Goal: Task Accomplishment & Management: Use online tool/utility

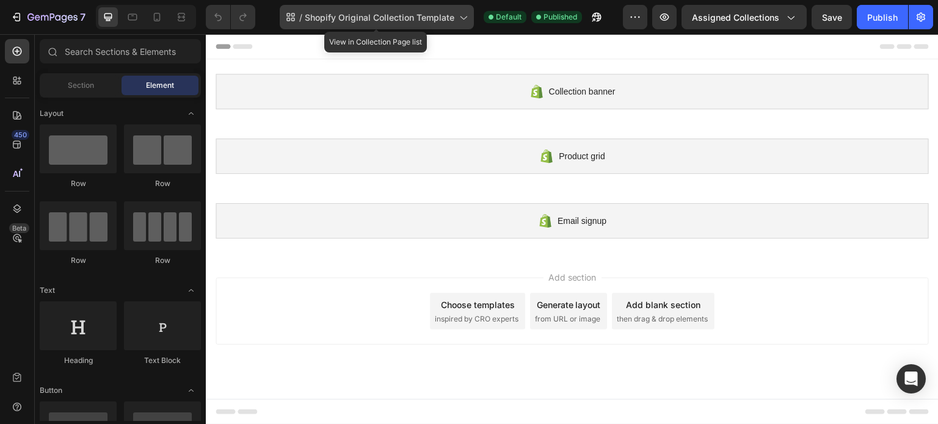
click at [429, 13] on span "Shopify Original Collection Template" at bounding box center [380, 17] width 150 height 13
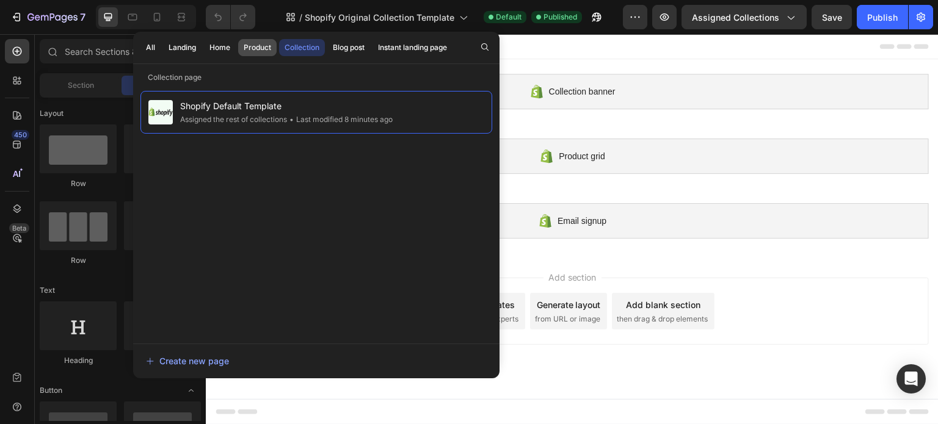
click at [254, 44] on div "Product" at bounding box center [257, 47] width 27 height 11
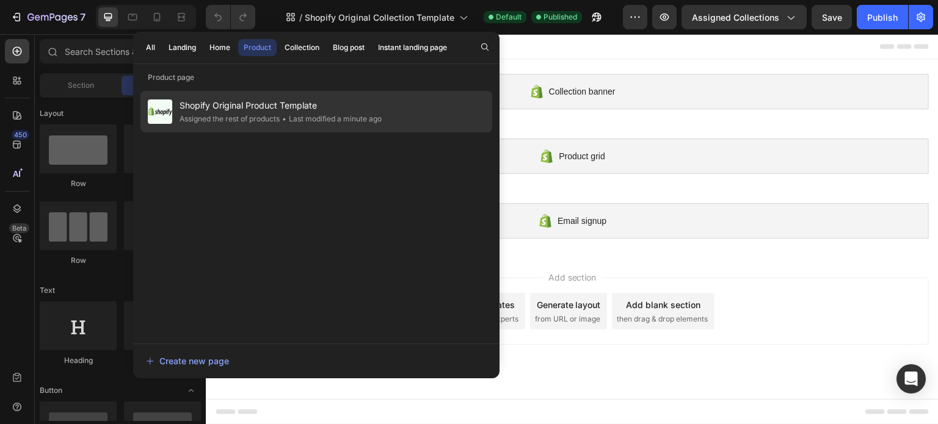
click at [280, 115] on div "Assigned the rest of products" at bounding box center [331, 119] width 102 height 12
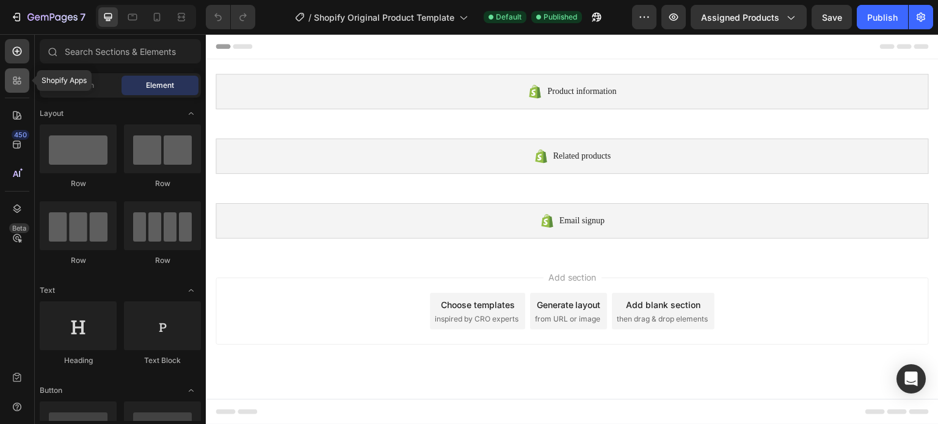
click at [17, 81] on icon at bounding box center [17, 81] width 12 height 12
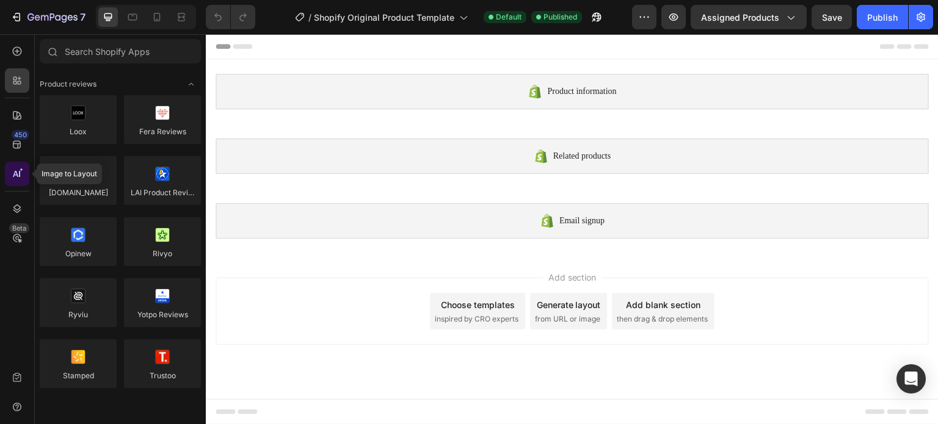
click at [24, 183] on div at bounding box center [17, 174] width 24 height 24
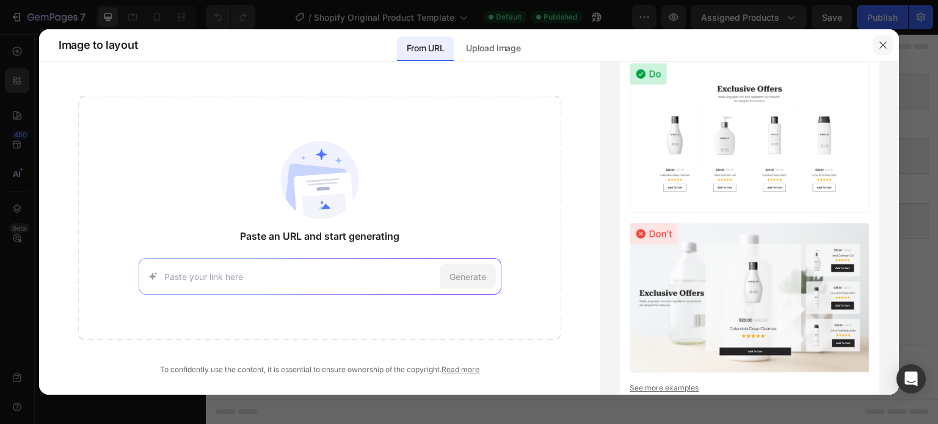
click at [882, 38] on button "button" at bounding box center [883, 45] width 20 height 20
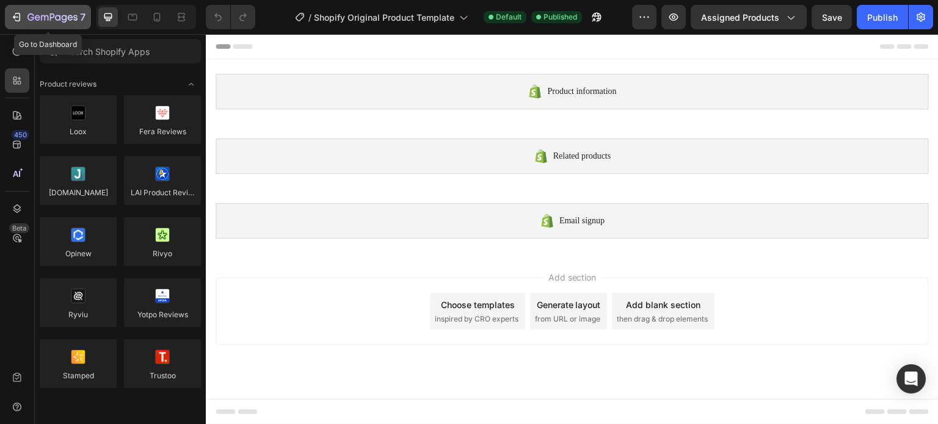
click at [41, 17] on icon "button" at bounding box center [44, 17] width 7 height 5
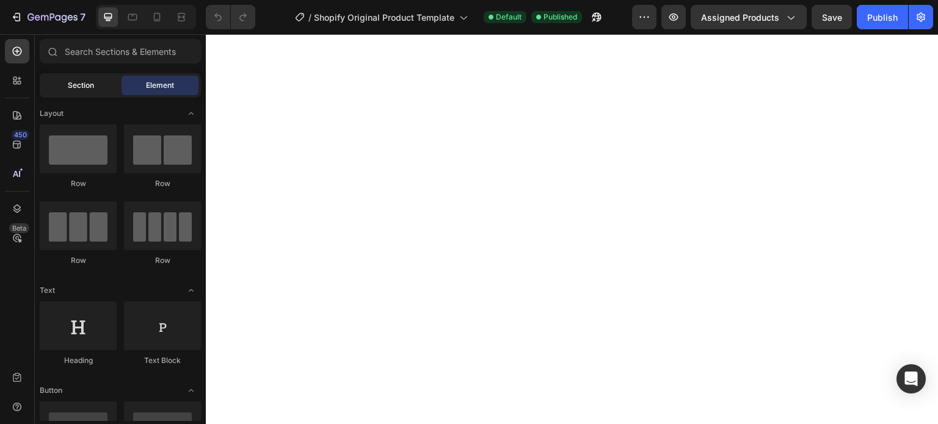
click at [81, 81] on span "Section" at bounding box center [81, 85] width 26 height 11
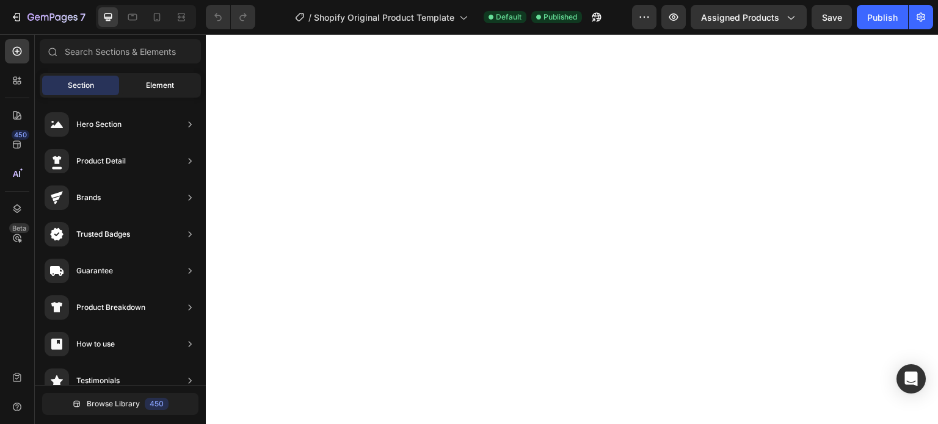
click at [161, 84] on span "Element" at bounding box center [160, 85] width 28 height 11
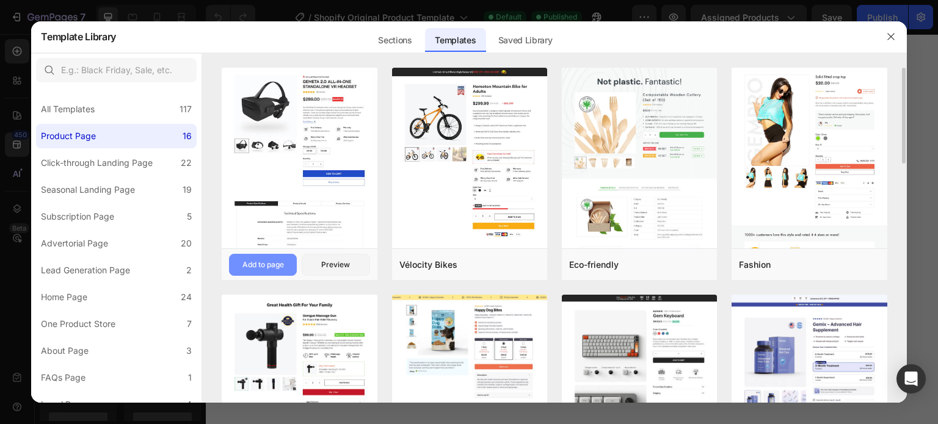
click at [279, 271] on button "Add to page" at bounding box center [263, 265] width 68 height 22
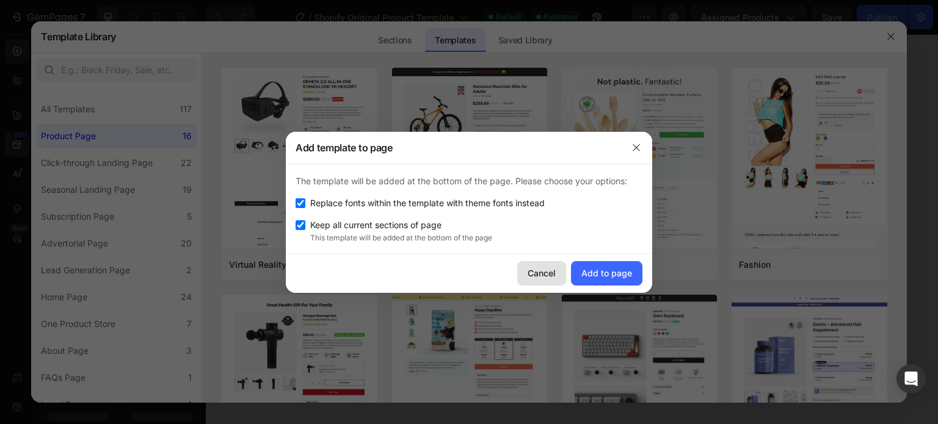
click at [543, 267] on div "Cancel" at bounding box center [542, 273] width 28 height 13
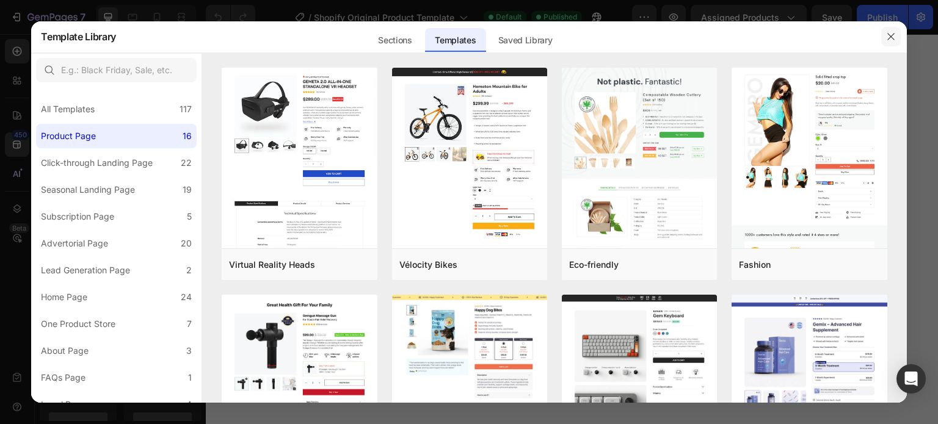
click at [894, 34] on icon "button" at bounding box center [891, 37] width 10 height 10
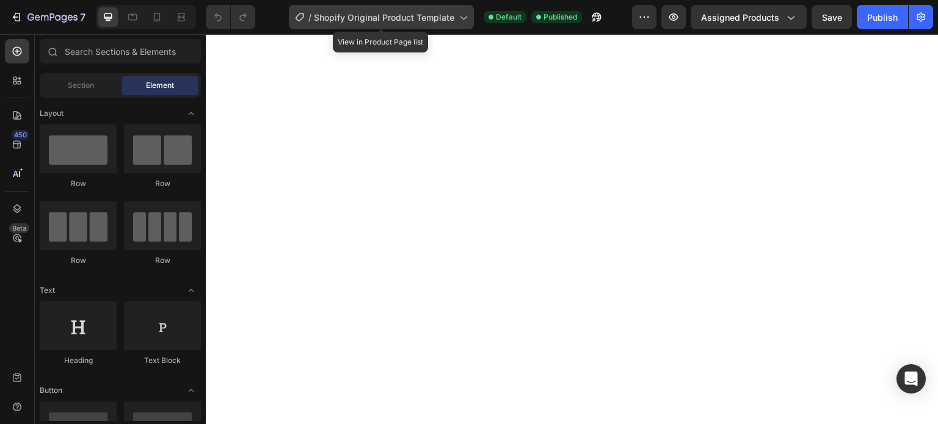
click at [389, 16] on span "Shopify Original Product Template" at bounding box center [384, 17] width 140 height 13
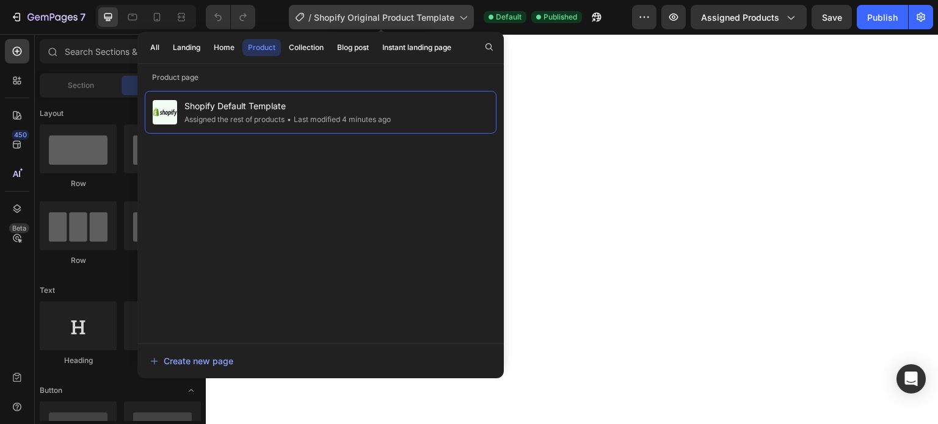
click at [389, 16] on span "Shopify Original Product Template" at bounding box center [384, 17] width 140 height 13
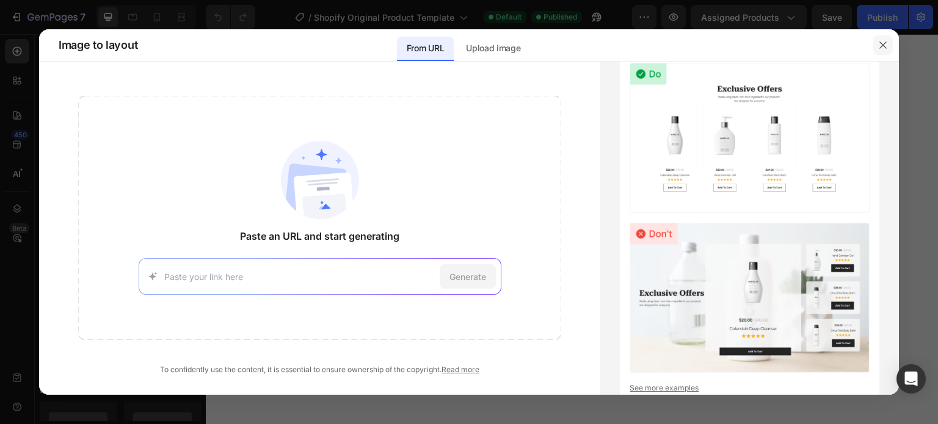
click at [883, 43] on icon "button" at bounding box center [883, 45] width 10 height 10
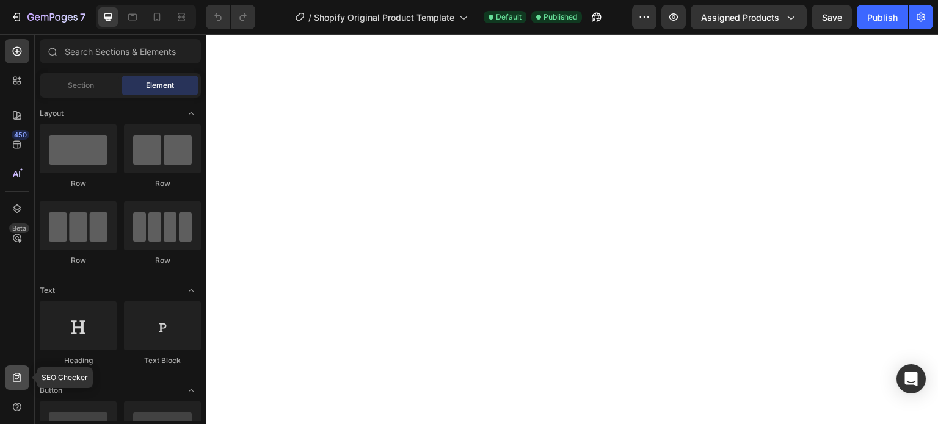
click at [10, 379] on div at bounding box center [17, 378] width 24 height 24
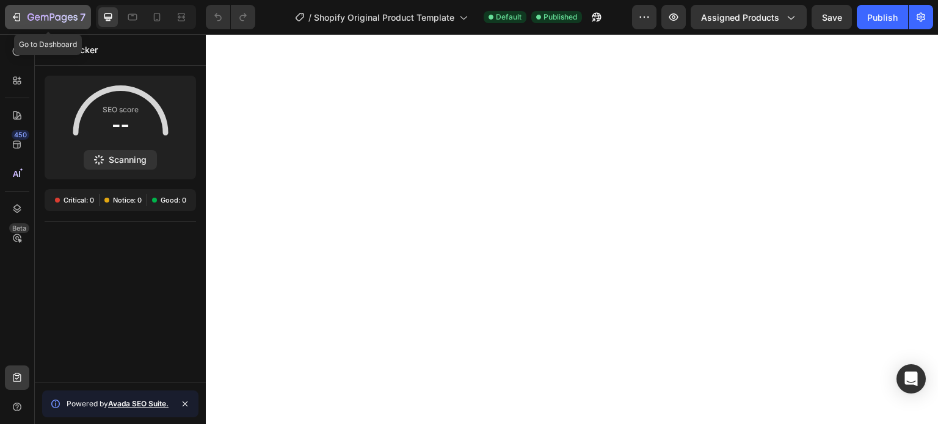
click at [20, 20] on icon "button" at bounding box center [16, 17] width 12 height 12
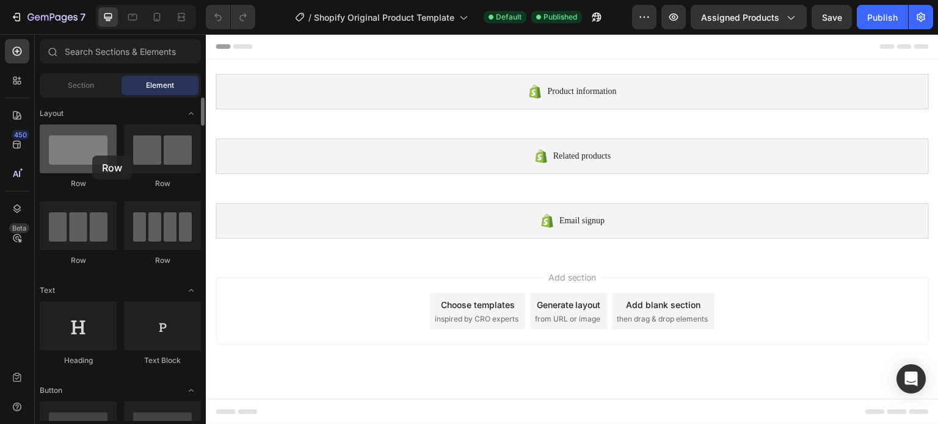
click at [92, 156] on div at bounding box center [78, 149] width 77 height 49
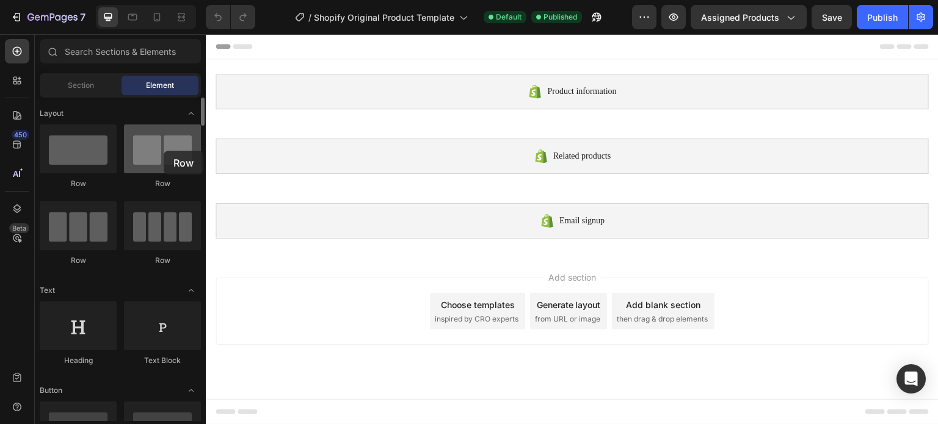
click at [164, 151] on div at bounding box center [162, 149] width 77 height 49
click at [87, 92] on div "Section" at bounding box center [80, 86] width 77 height 20
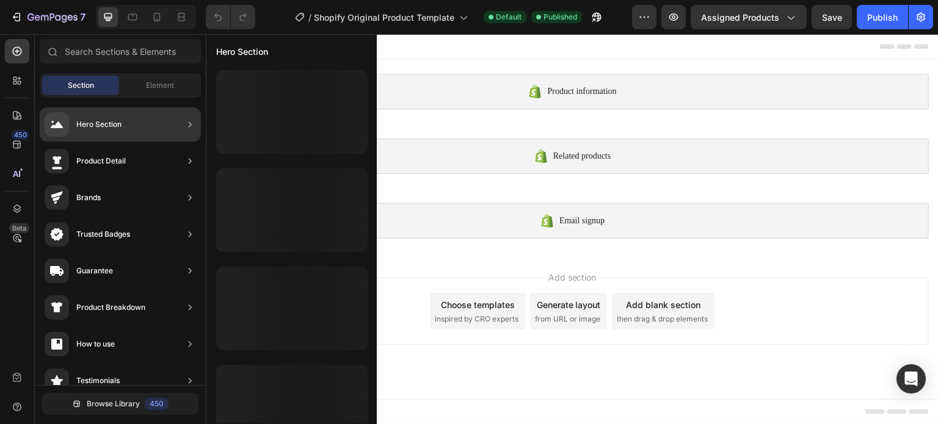
click at [146, 130] on div "Hero Section" at bounding box center [120, 124] width 161 height 34
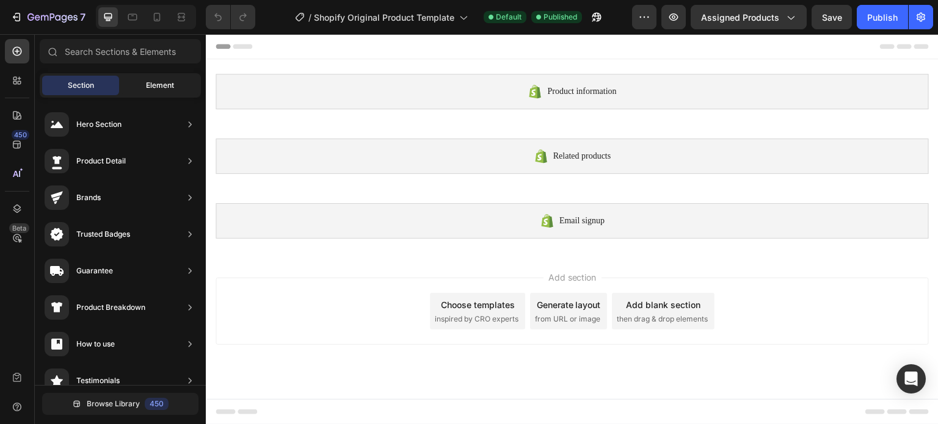
click at [161, 83] on span "Element" at bounding box center [160, 85] width 28 height 11
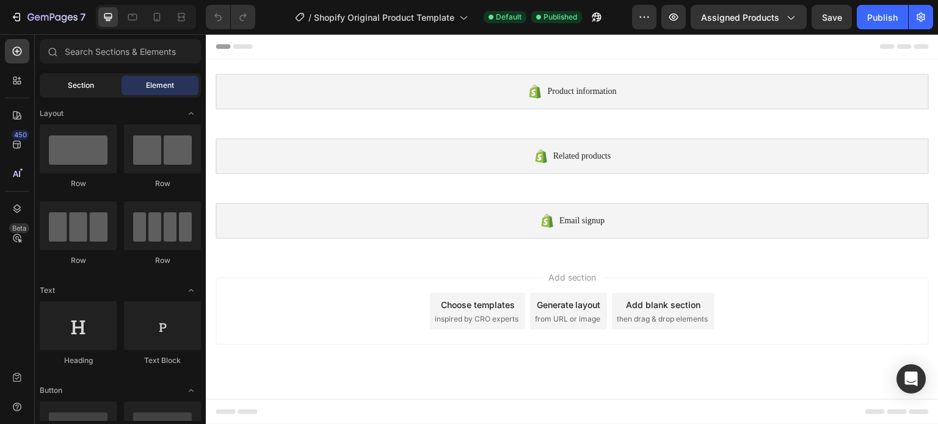
click at [92, 84] on span "Section" at bounding box center [81, 85] width 26 height 11
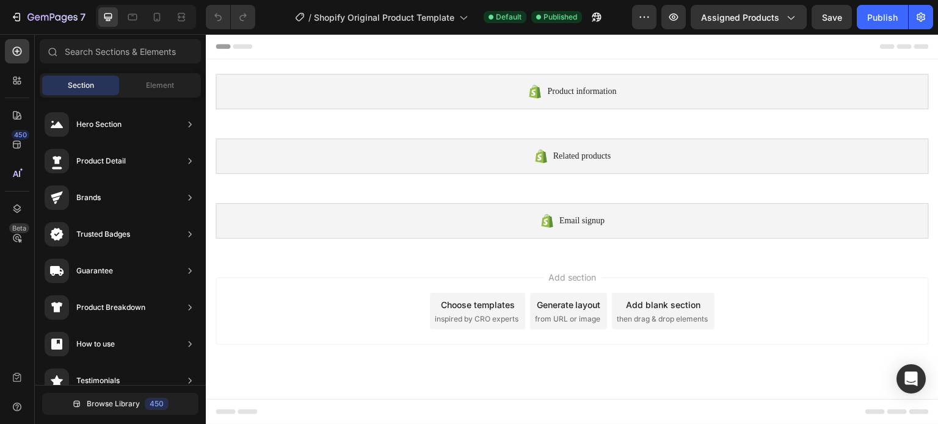
click at [493, 311] on div "Choose templates inspired by CRO experts" at bounding box center [477, 311] width 95 height 37
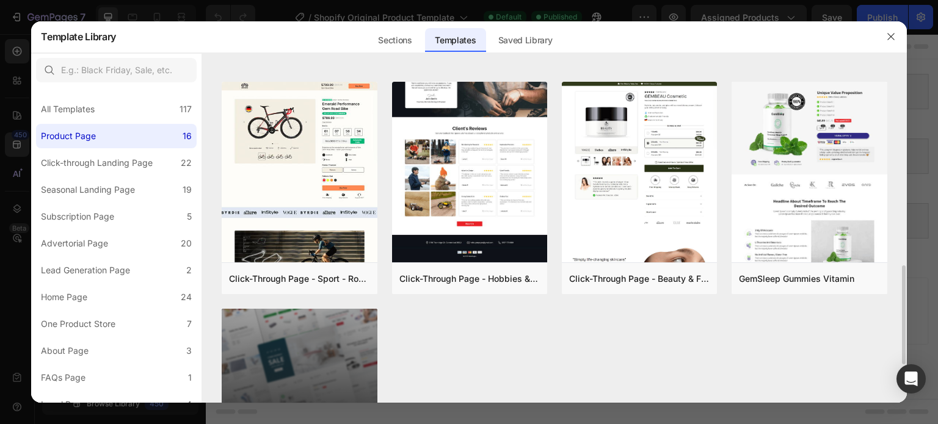
scroll to position [669, 0]
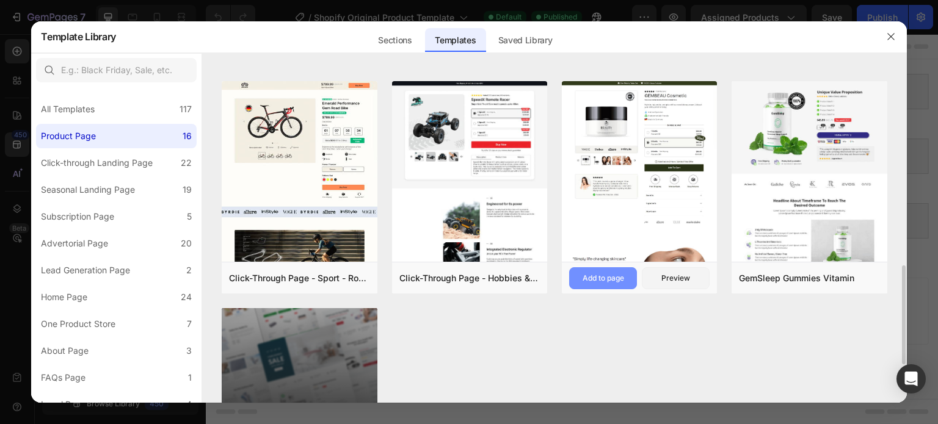
click at [597, 276] on div "Add to page" at bounding box center [604, 278] width 42 height 11
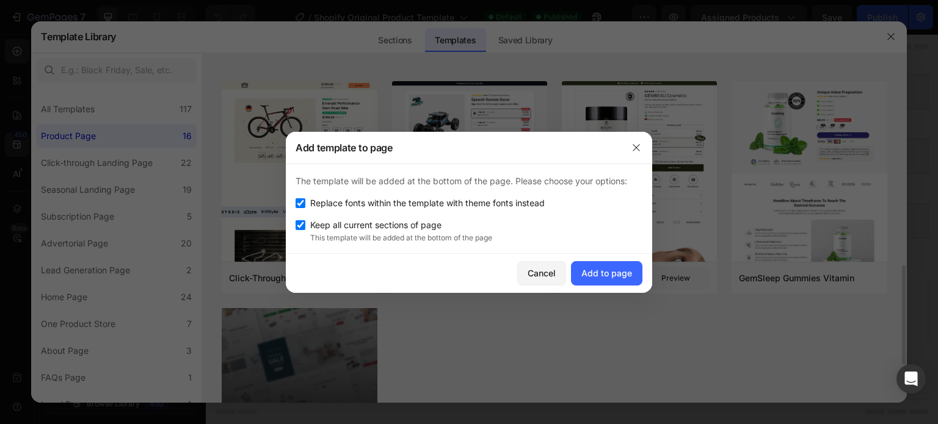
click at [597, 276] on div "Add to page" at bounding box center [606, 273] width 51 height 13
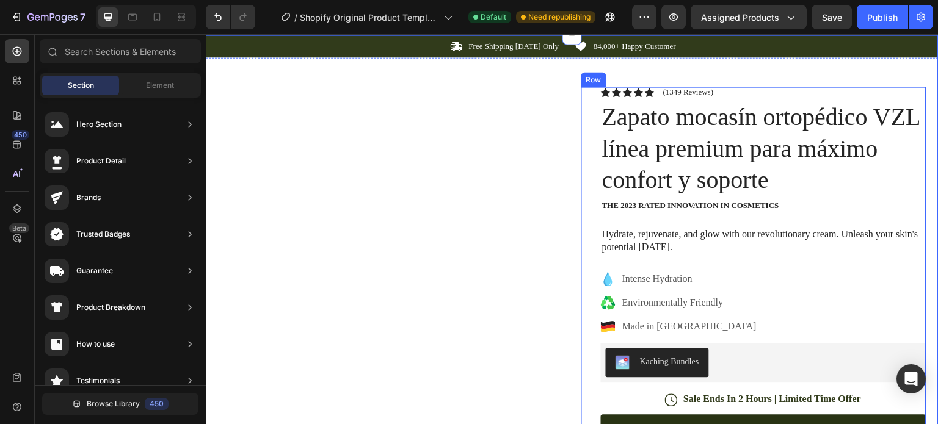
scroll to position [223, 0]
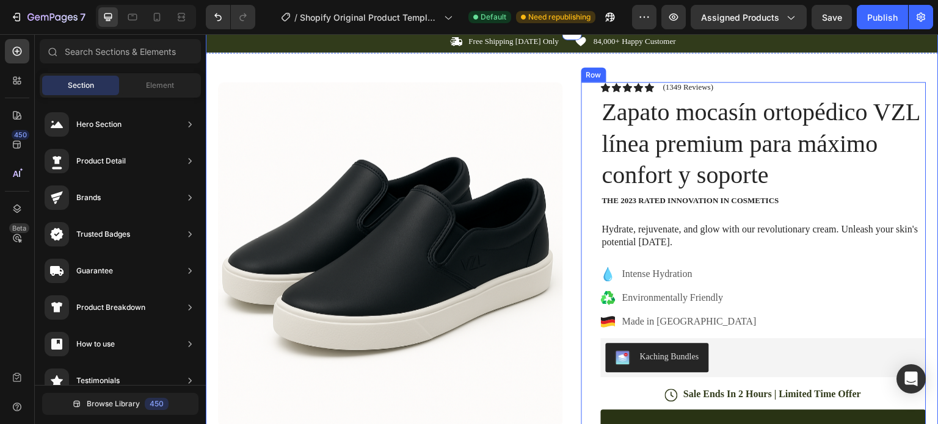
drag, startPoint x: 581, startPoint y: 101, endPoint x: 663, endPoint y: 166, distance: 104.2
click at [663, 166] on div "Icon Icon Icon Icon Icon Icon List (1349 Reviews) Text Block Row Zapato mocasín…" at bounding box center [753, 398] width 345 height 633
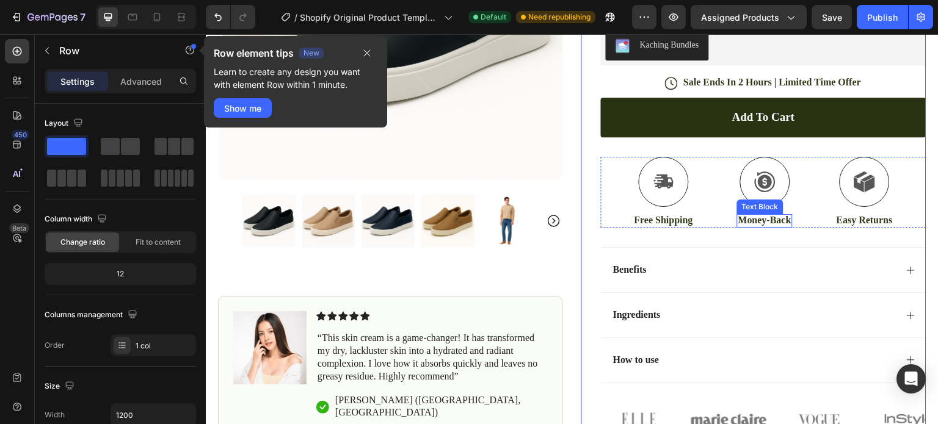
scroll to position [539, 0]
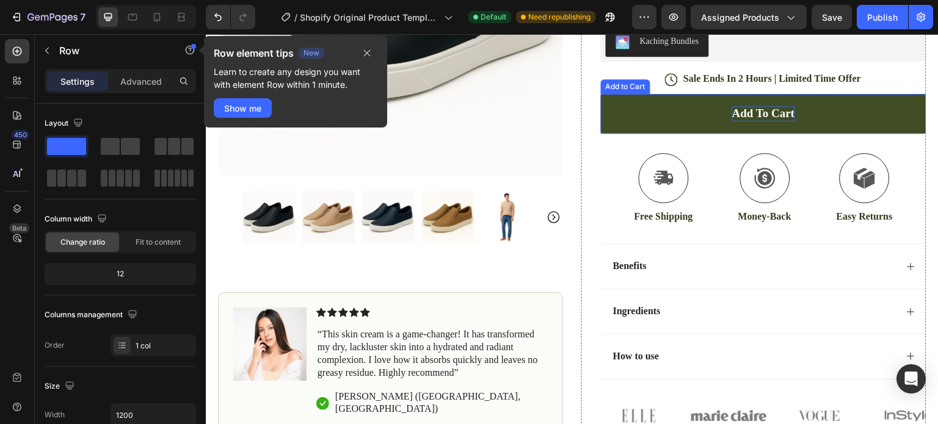
click at [762, 110] on div "Add to cart" at bounding box center [763, 113] width 62 height 15
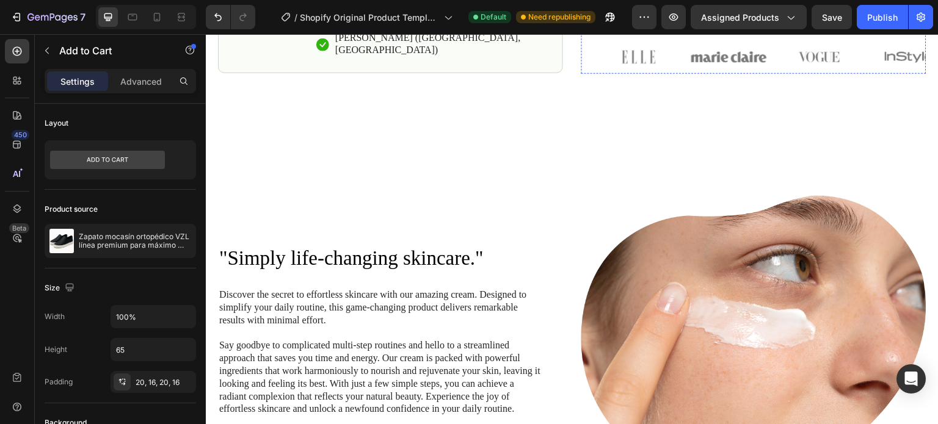
scroll to position [1042, 0]
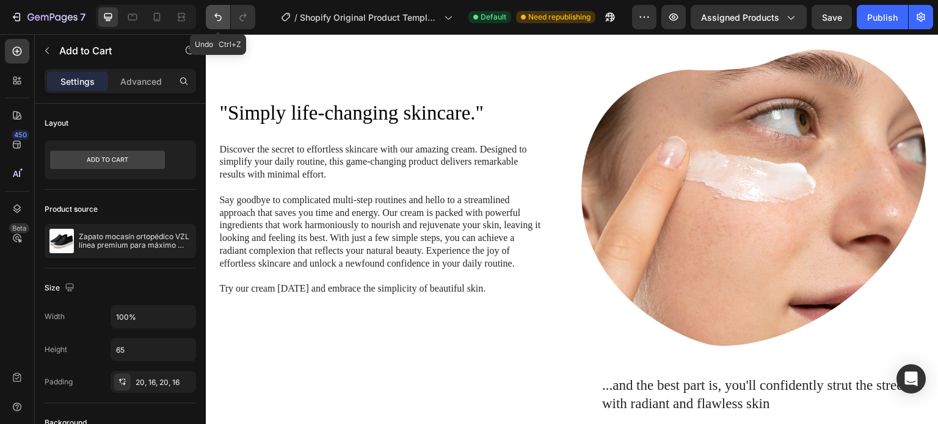
click at [218, 19] on icon "Undo/Redo" at bounding box center [218, 17] width 12 height 12
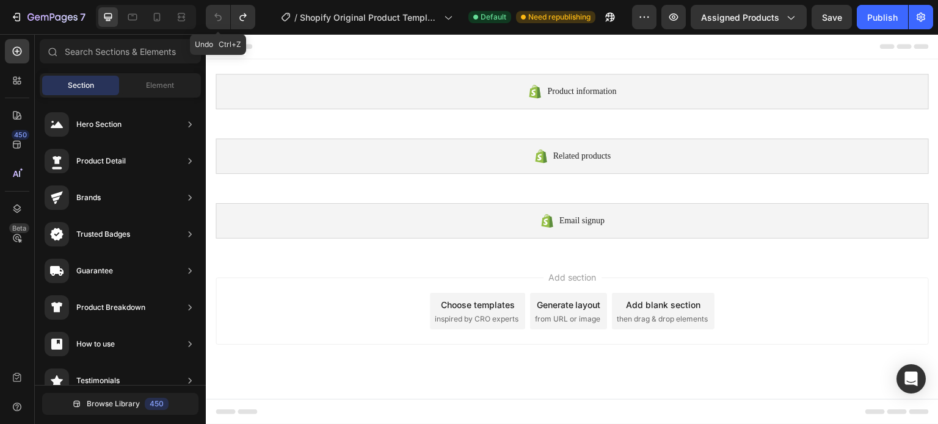
scroll to position [0, 0]
click at [149, 81] on span "Element" at bounding box center [160, 85] width 28 height 11
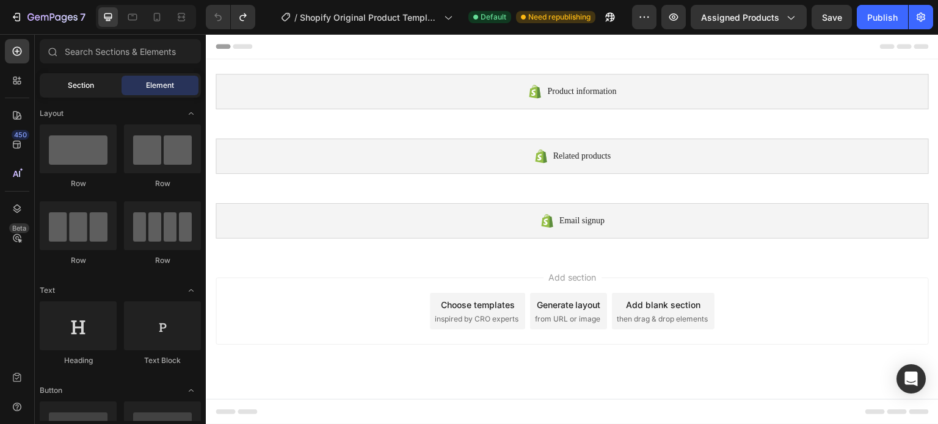
click at [93, 82] on span "Section" at bounding box center [81, 85] width 26 height 11
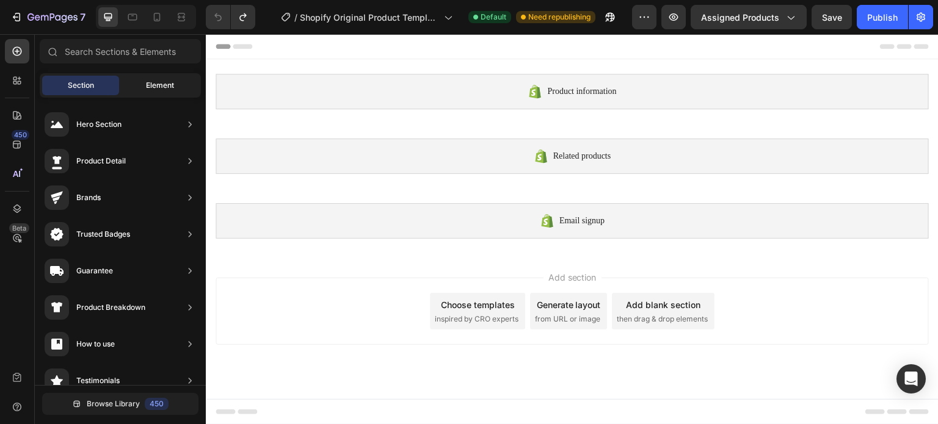
click at [159, 90] on span "Element" at bounding box center [160, 85] width 28 height 11
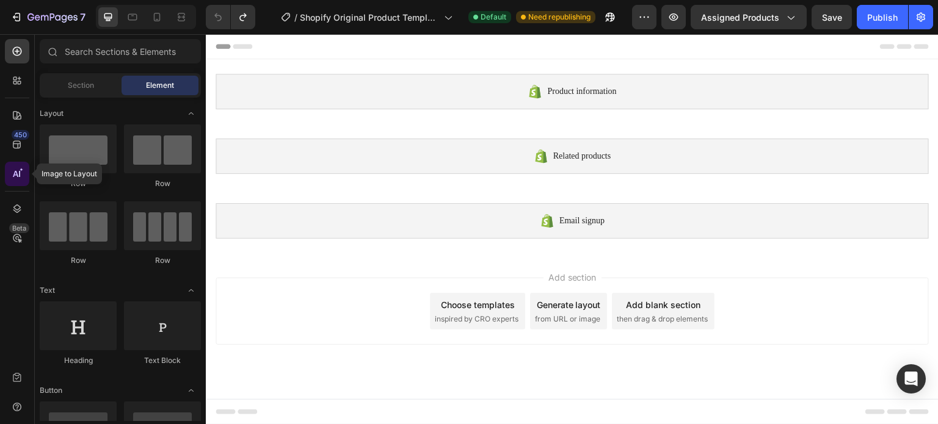
click at [18, 180] on div at bounding box center [17, 174] width 24 height 24
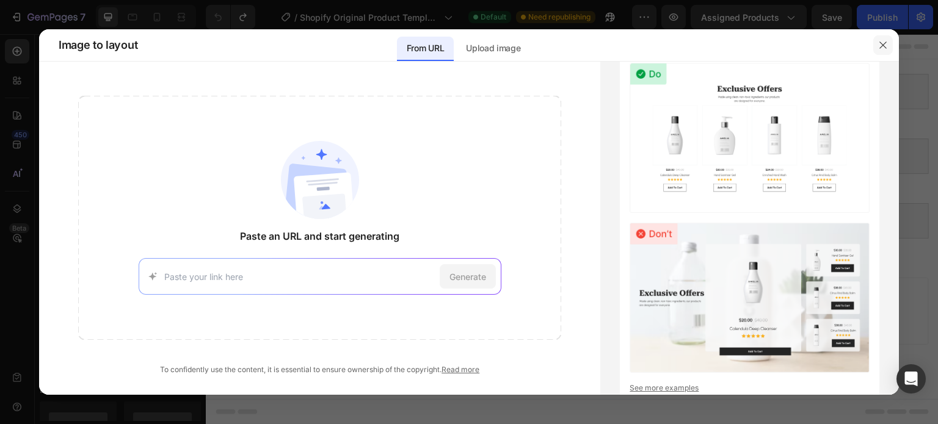
click at [881, 43] on icon "button" at bounding box center [882, 45] width 7 height 7
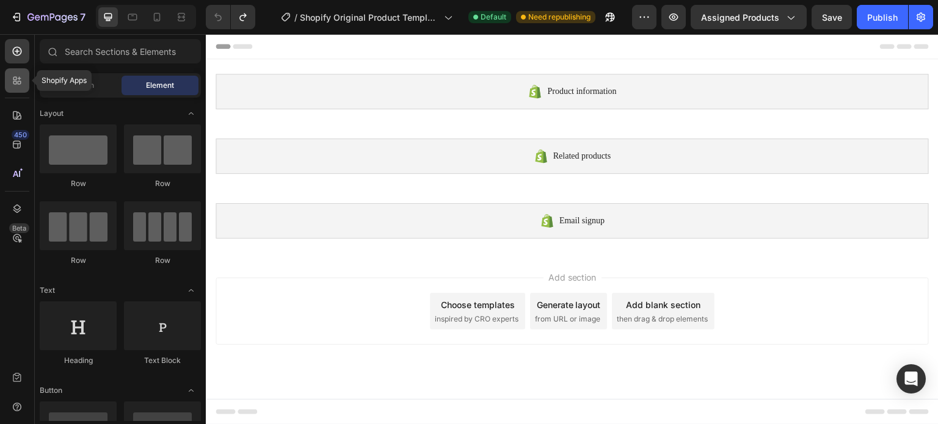
click at [13, 82] on icon at bounding box center [15, 83] width 4 height 4
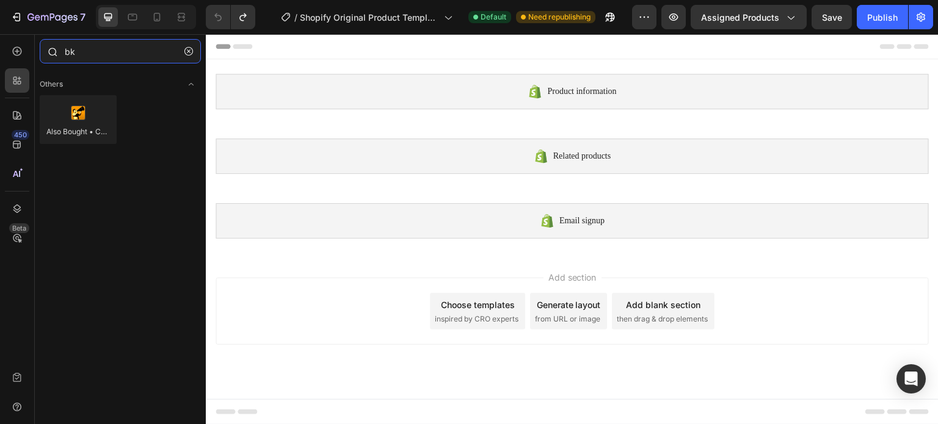
type input "b"
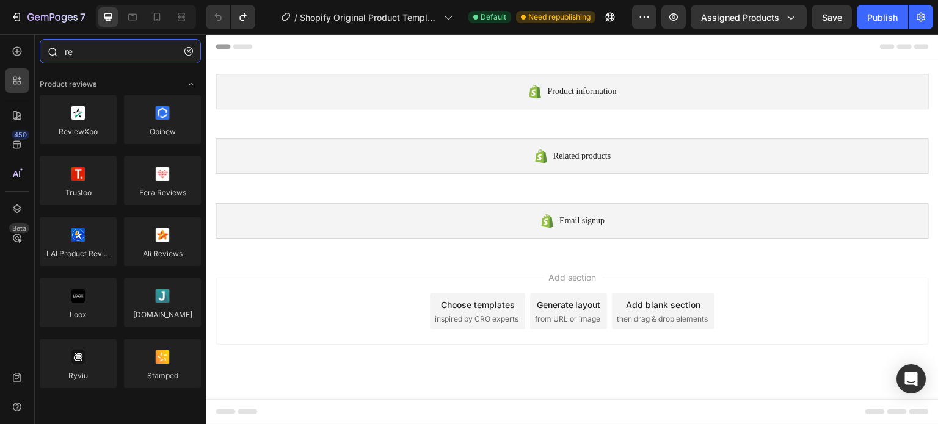
type input "r"
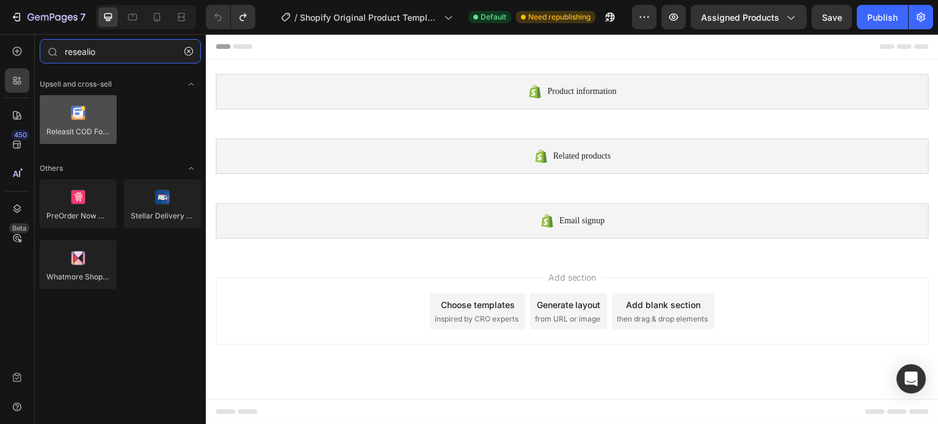
type input "resealio"
click at [72, 128] on div at bounding box center [78, 119] width 77 height 49
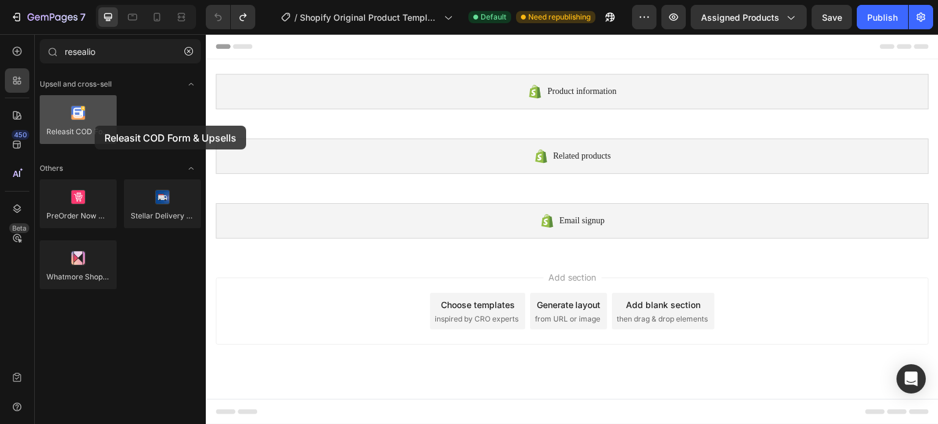
click at [95, 126] on div at bounding box center [78, 119] width 77 height 49
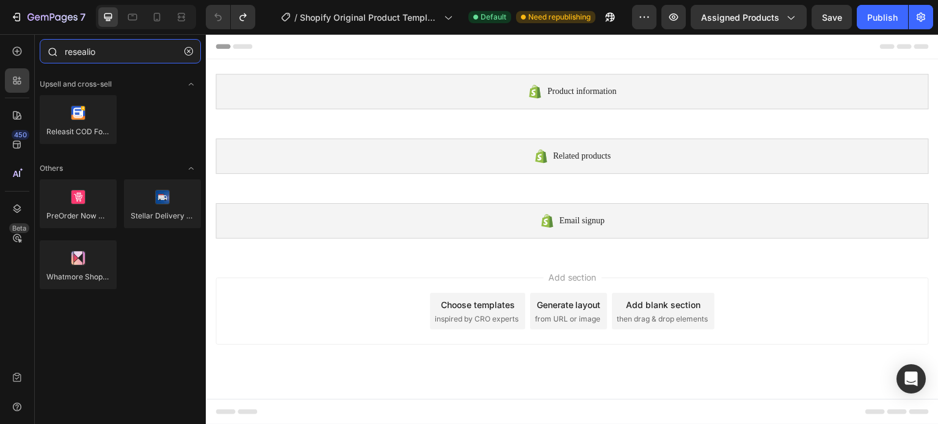
click at [113, 49] on input "resealio" at bounding box center [120, 51] width 161 height 24
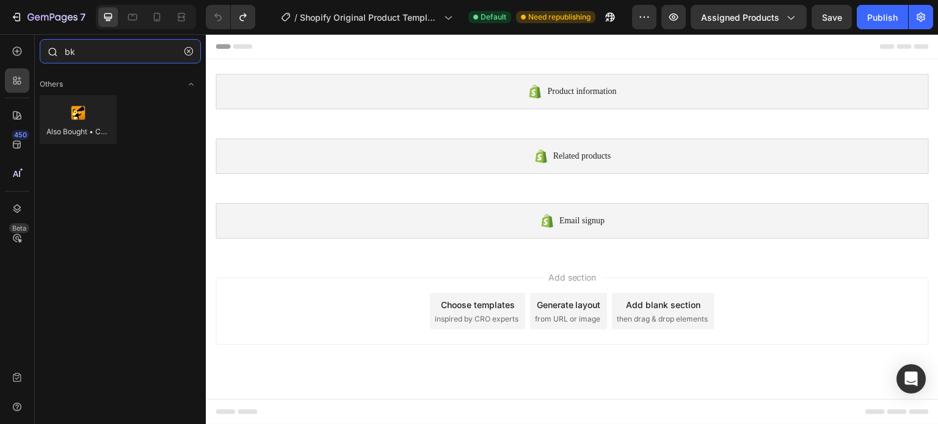
type input "b"
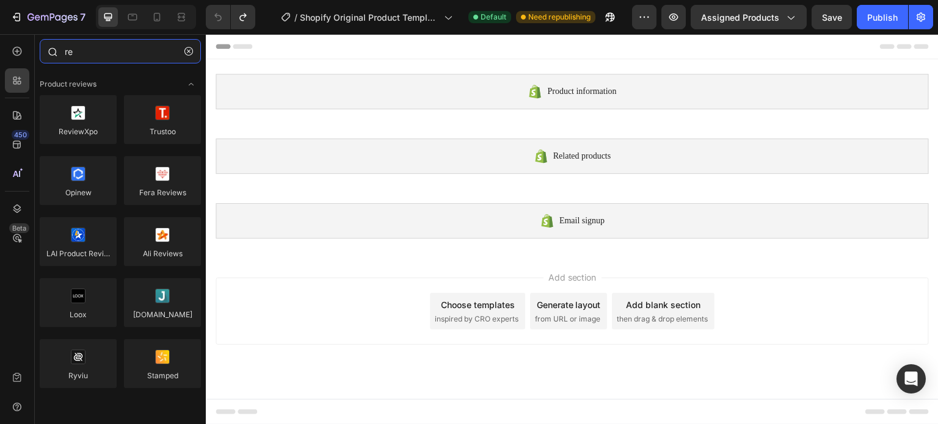
type input "r"
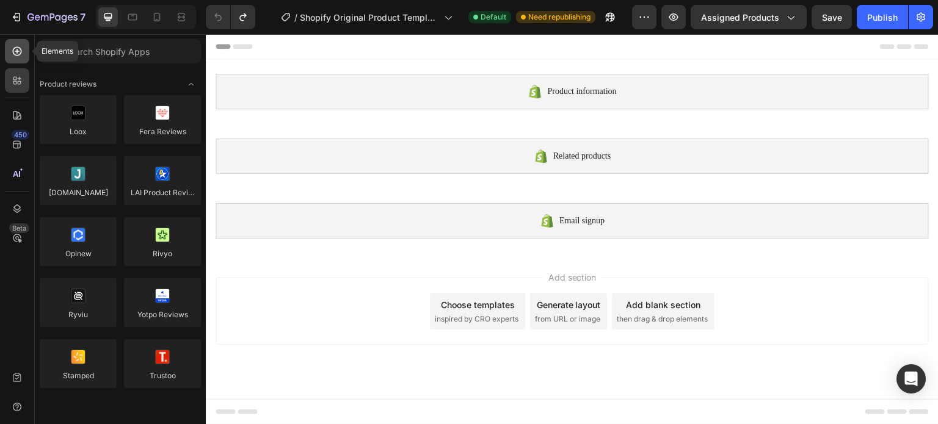
click at [17, 54] on icon at bounding box center [17, 51] width 12 height 12
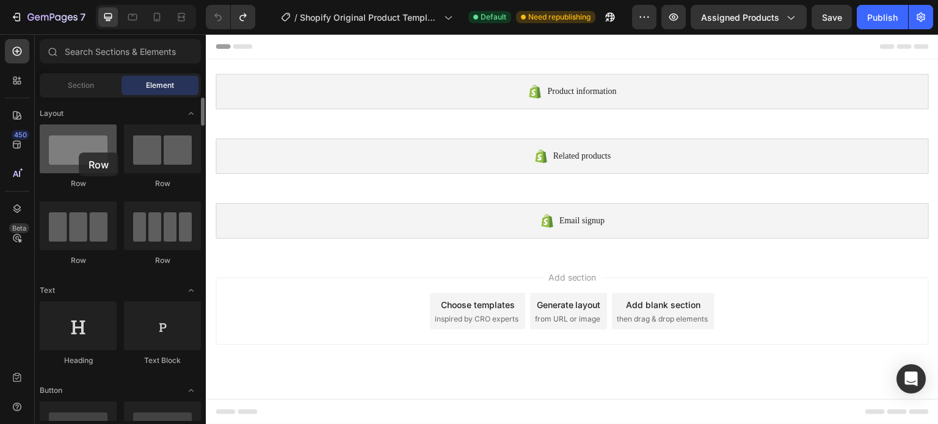
click at [79, 153] on div at bounding box center [78, 149] width 77 height 49
click at [87, 78] on div "Section" at bounding box center [80, 86] width 77 height 20
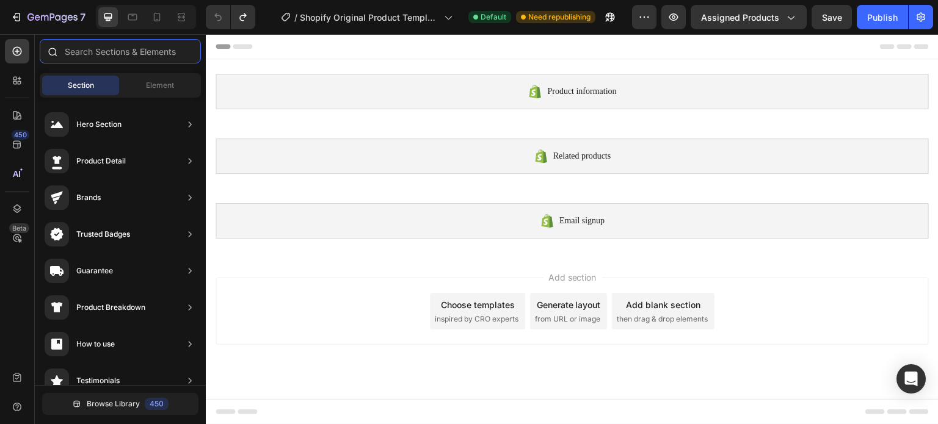
click at [112, 46] on input "text" at bounding box center [120, 51] width 161 height 24
click at [575, 307] on div "Generate layout" at bounding box center [569, 305] width 64 height 13
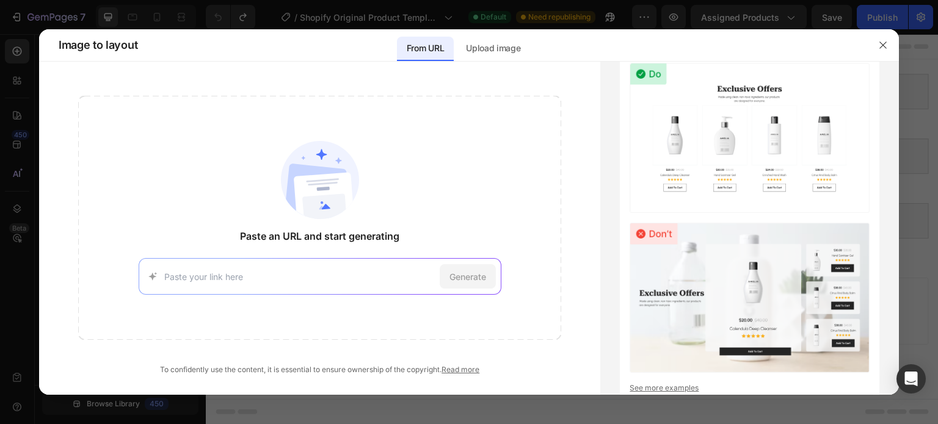
click at [309, 293] on div "Generate" at bounding box center [320, 276] width 363 height 37
click at [309, 278] on input at bounding box center [299, 277] width 271 height 13
paste input "[URL][DOMAIN_NAME]"
type input "[URL][DOMAIN_NAME]"
click at [467, 282] on span "Generate" at bounding box center [467, 277] width 37 height 13
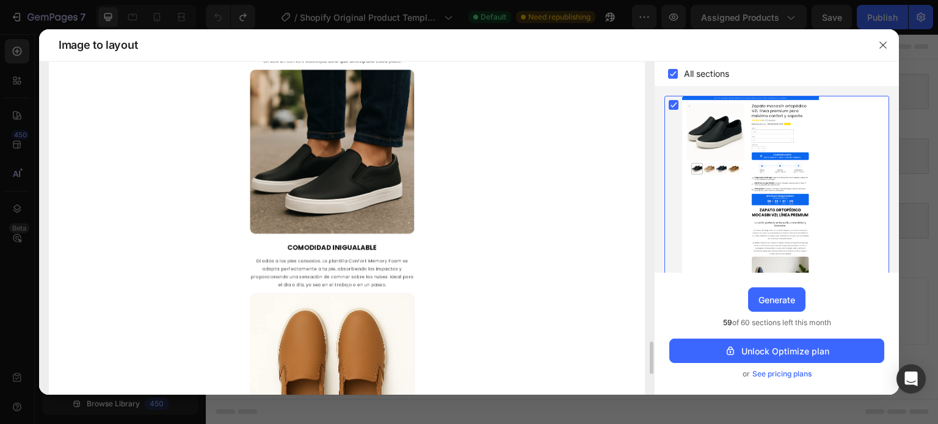
scroll to position [3092, 0]
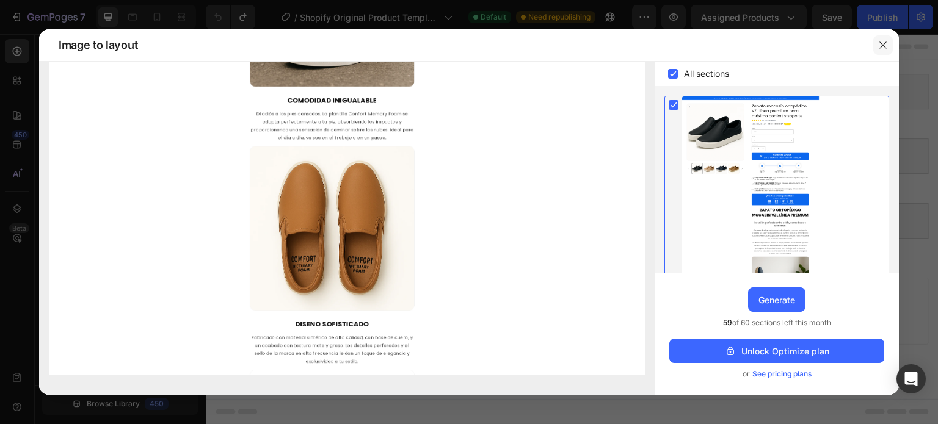
click at [882, 43] on icon "button" at bounding box center [883, 45] width 10 height 10
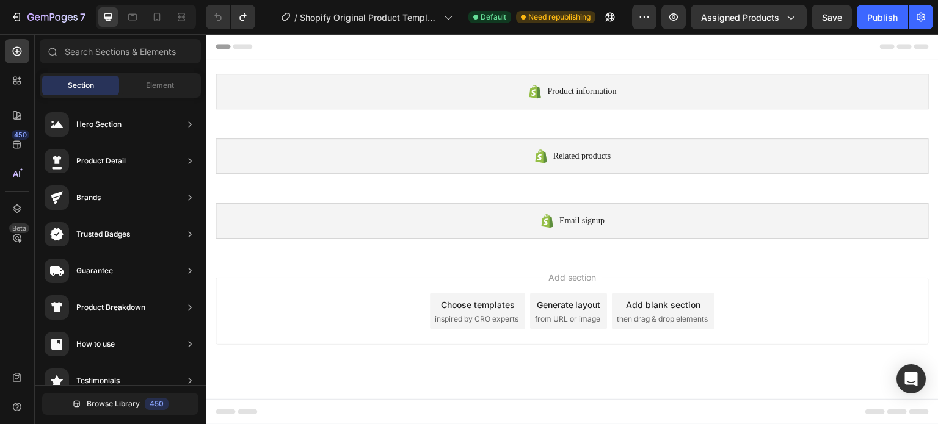
click at [493, 305] on div "Choose templates" at bounding box center [478, 305] width 74 height 13
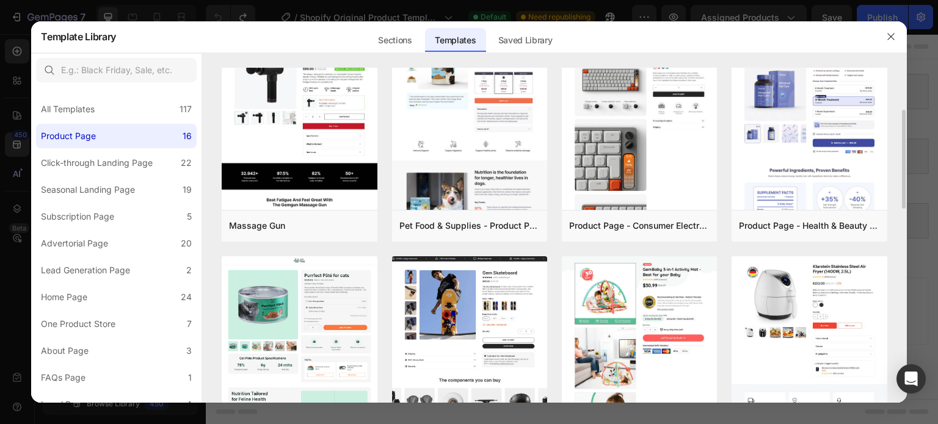
scroll to position [0, 0]
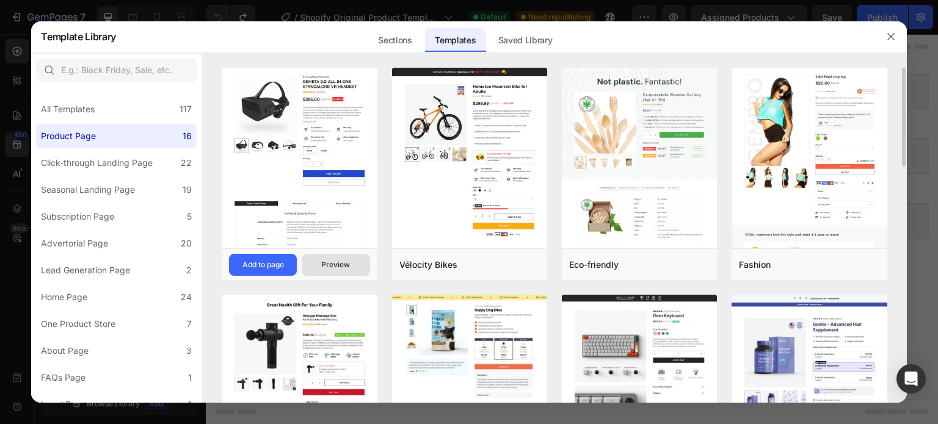
click at [348, 266] on div "Preview" at bounding box center [335, 265] width 29 height 11
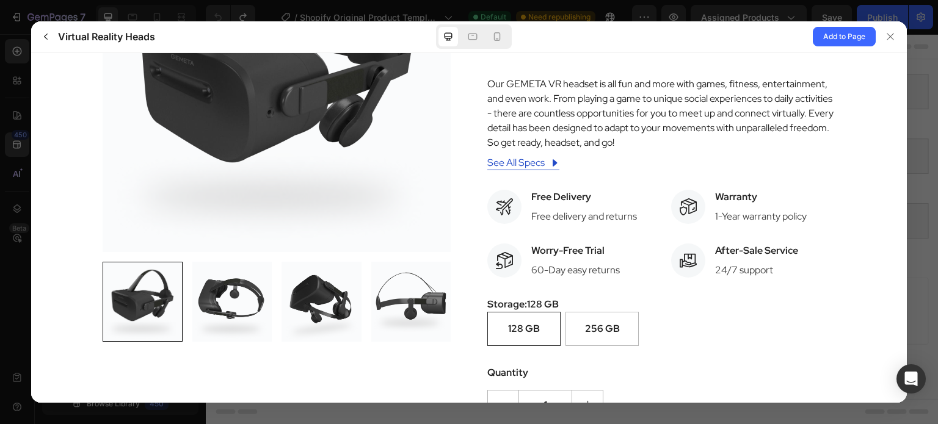
scroll to position [193, 0]
click at [413, 133] on img at bounding box center [277, 78] width 348 height 348
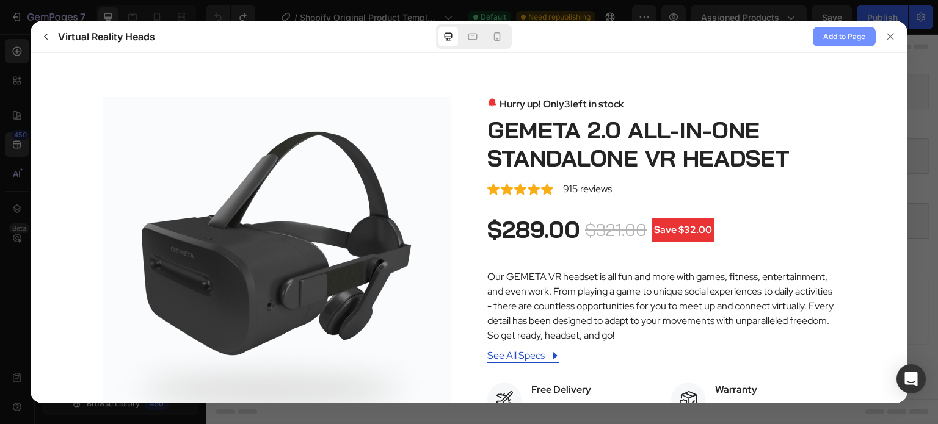
click at [848, 41] on span "Add to Page" at bounding box center [844, 36] width 42 height 15
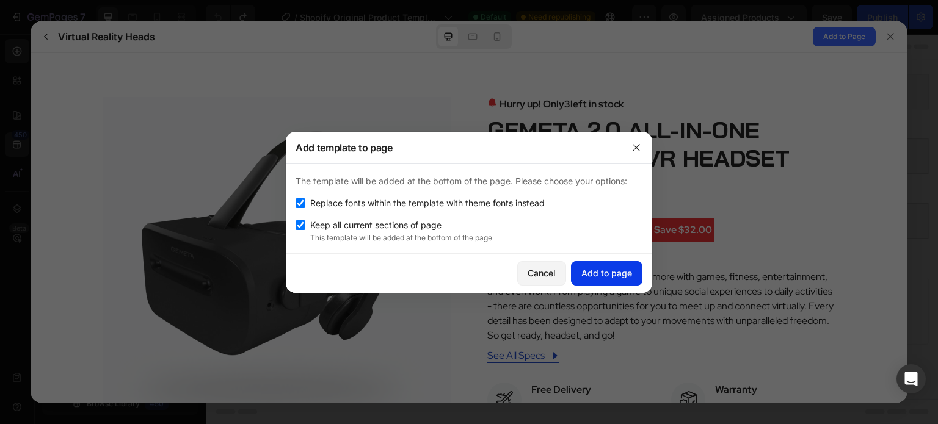
click at [599, 265] on button "Add to page" at bounding box center [606, 273] width 71 height 24
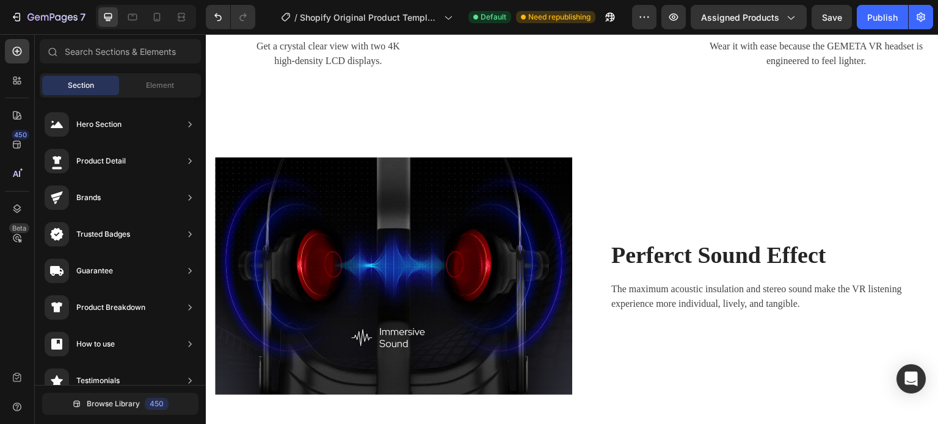
scroll to position [6044, 0]
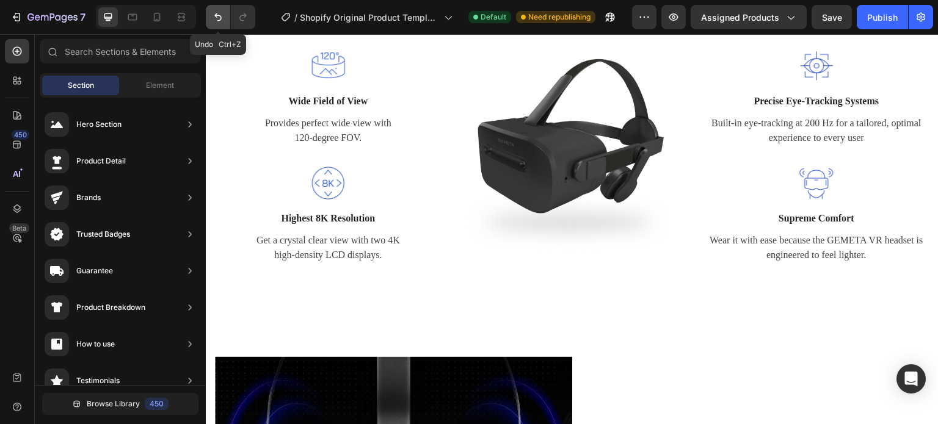
click at [210, 15] on button "Undo/Redo" at bounding box center [218, 17] width 24 height 24
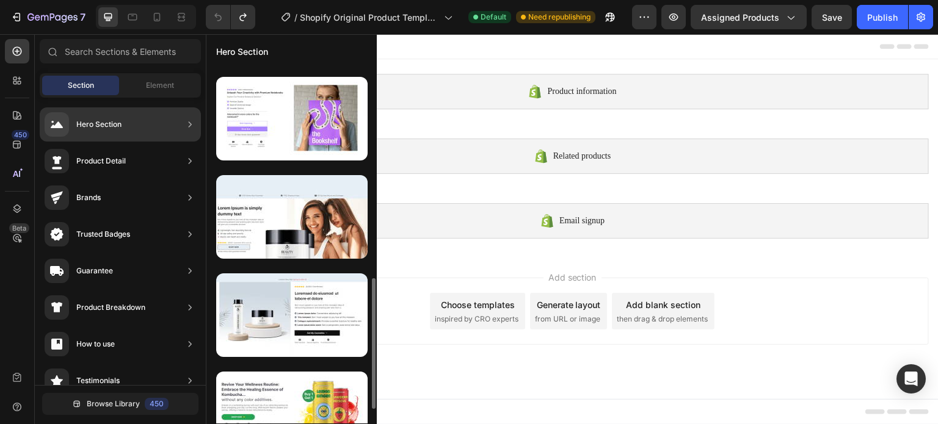
scroll to position [584, 0]
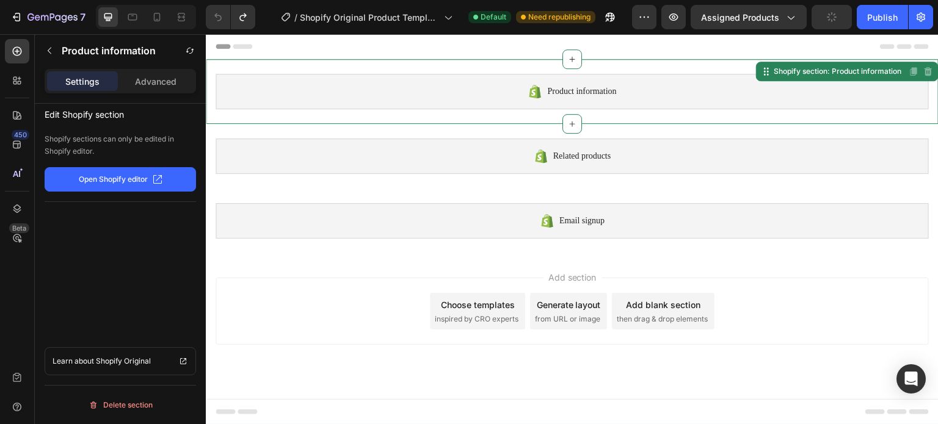
click at [478, 86] on div "Product information" at bounding box center [572, 91] width 713 height 35
click at [158, 78] on p "Advanced" at bounding box center [156, 81] width 42 height 13
click at [81, 76] on p "Settings" at bounding box center [82, 81] width 34 height 13
click at [263, 327] on div "Add section Choose templates inspired by CRO experts Generate layout from URL o…" at bounding box center [572, 311] width 713 height 67
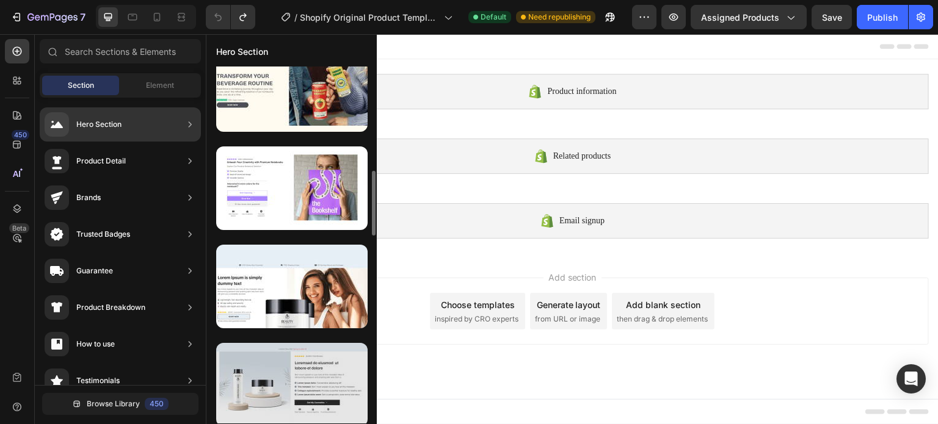
scroll to position [526, 0]
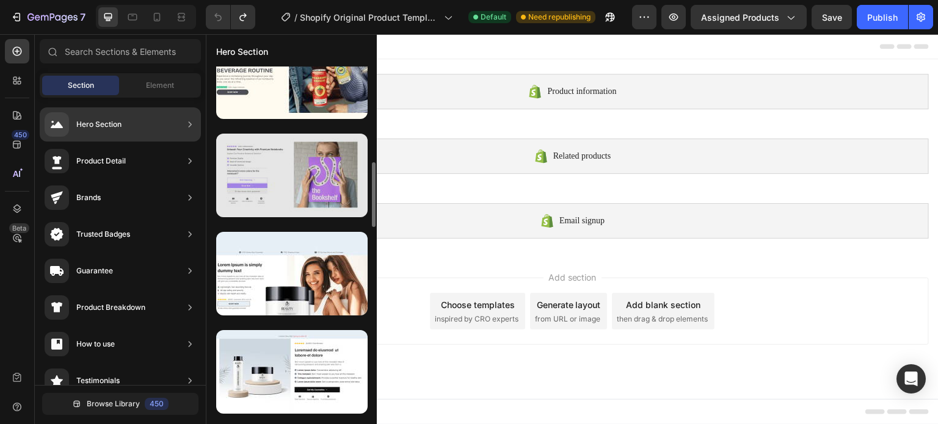
click at [310, 169] on div at bounding box center [291, 176] width 151 height 84
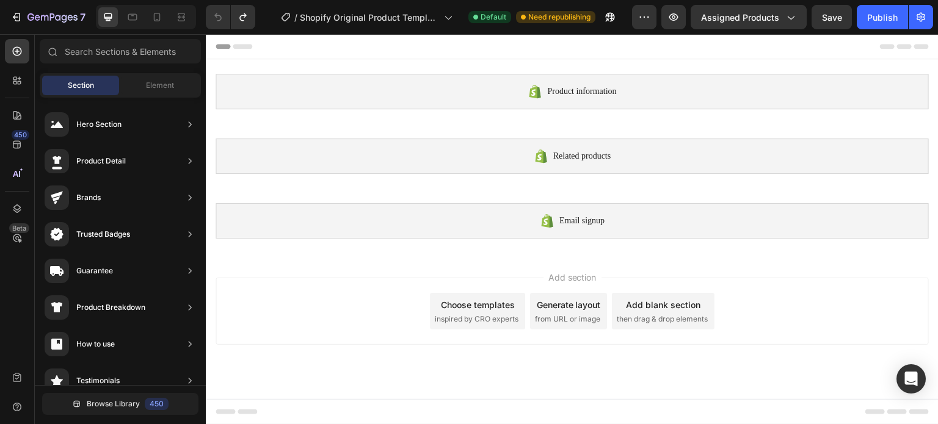
click at [455, 310] on div "Choose templates" at bounding box center [478, 305] width 74 height 13
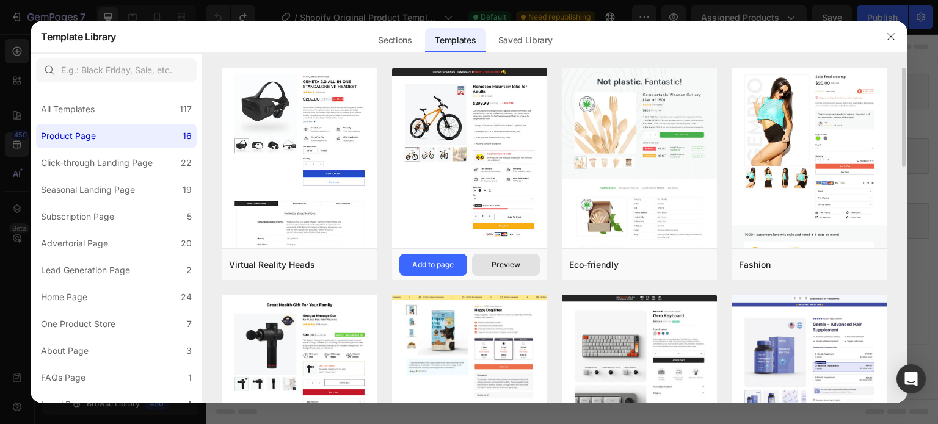
click at [508, 260] on div "Preview" at bounding box center [506, 265] width 29 height 11
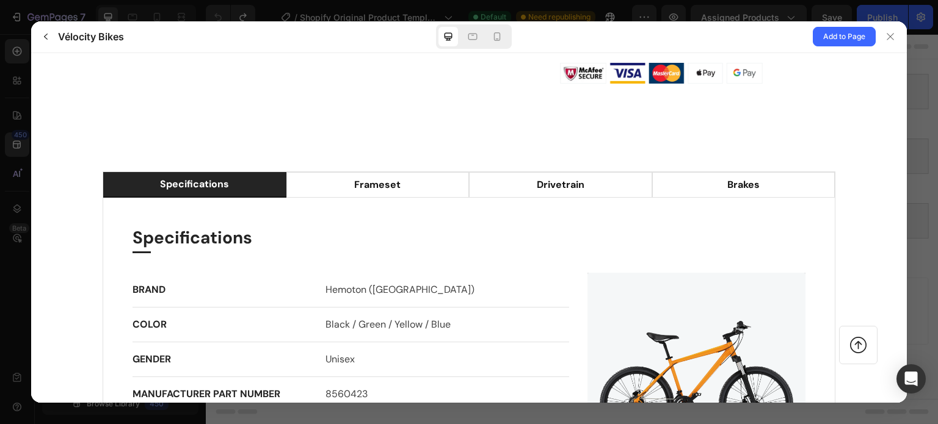
scroll to position [937, 0]
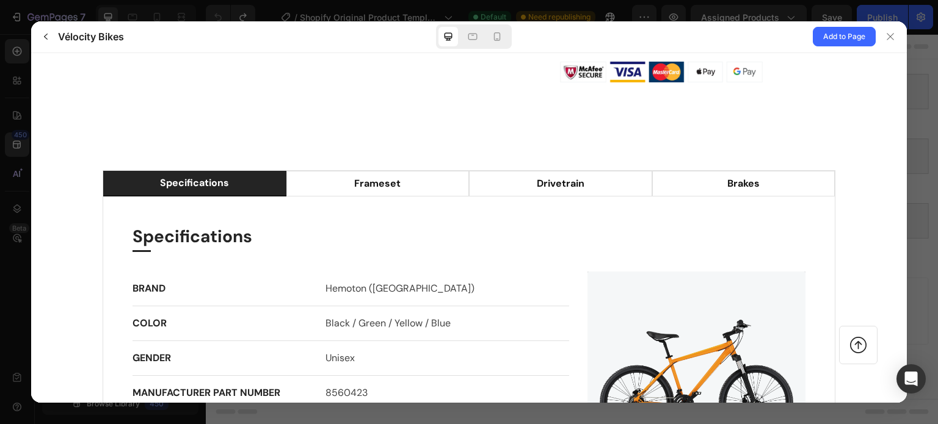
click at [367, 192] on li "frameset" at bounding box center [377, 183] width 183 height 26
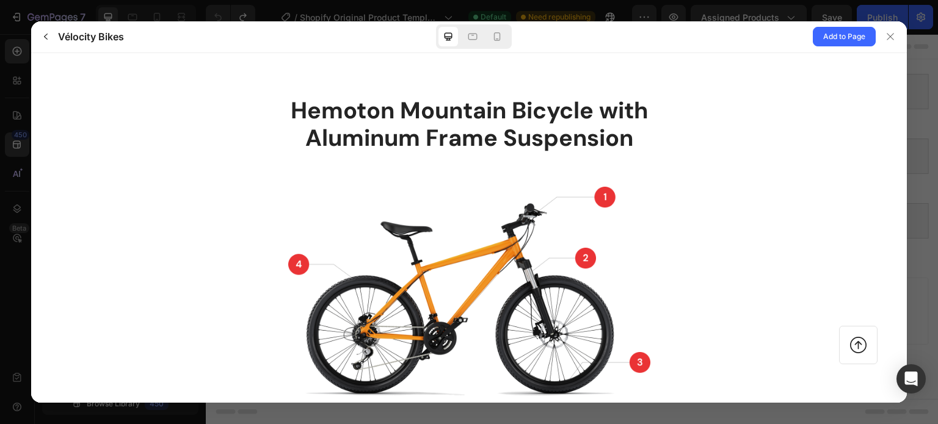
scroll to position [1673, 0]
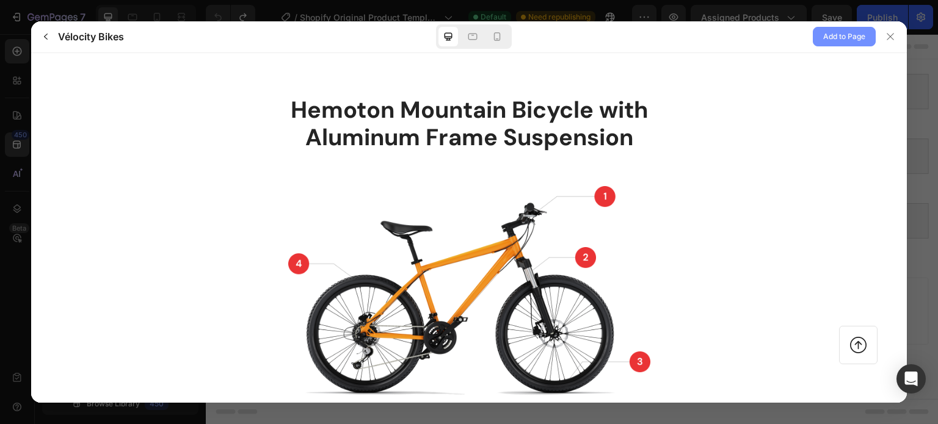
click at [850, 45] on button "Add to Page" at bounding box center [844, 37] width 63 height 20
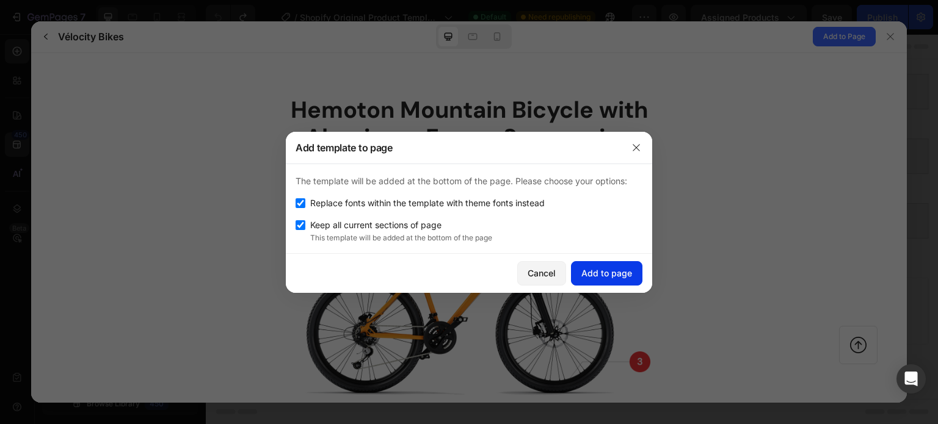
click at [611, 274] on div "Add to page" at bounding box center [606, 273] width 51 height 13
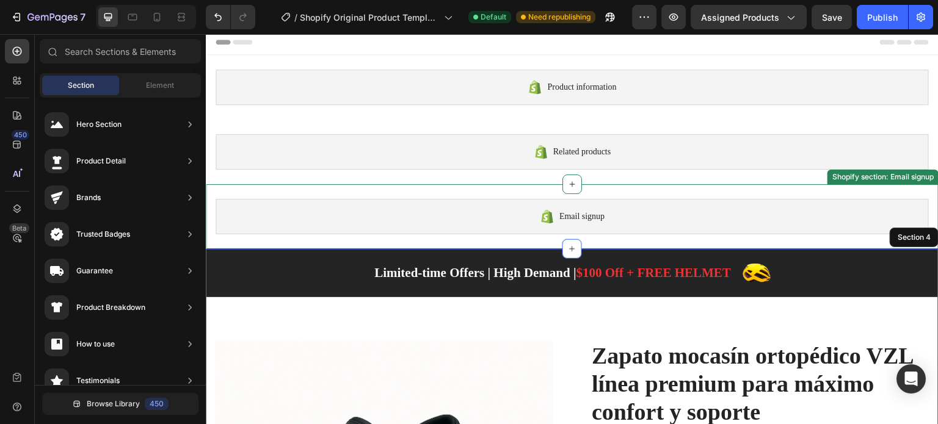
scroll to position [0, 0]
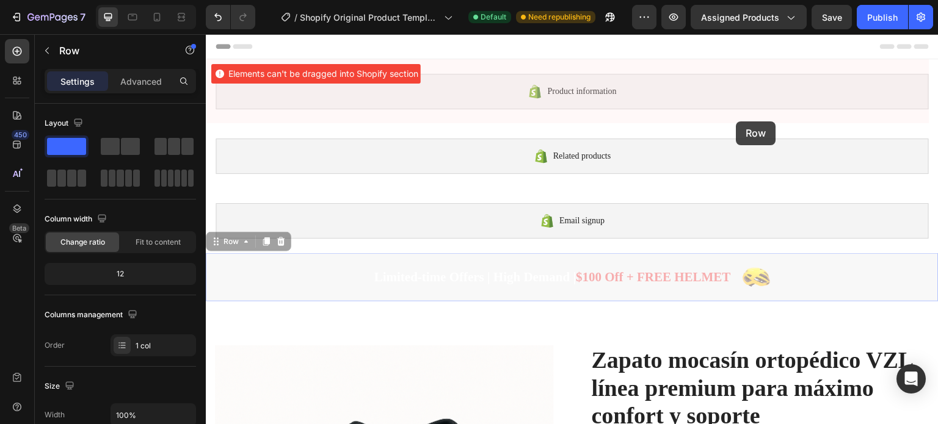
drag, startPoint x: 824, startPoint y: 255, endPoint x: 737, endPoint y: 122, distance: 159.7
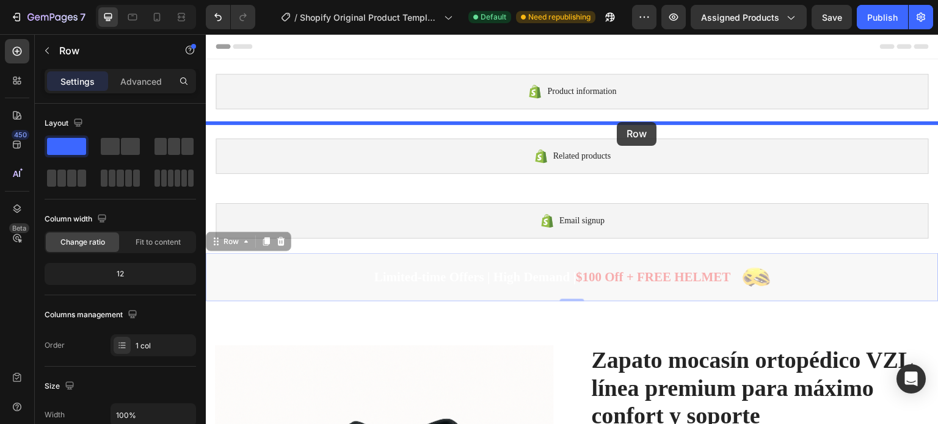
drag, startPoint x: 685, startPoint y: 260, endPoint x: 617, endPoint y: 122, distance: 153.5
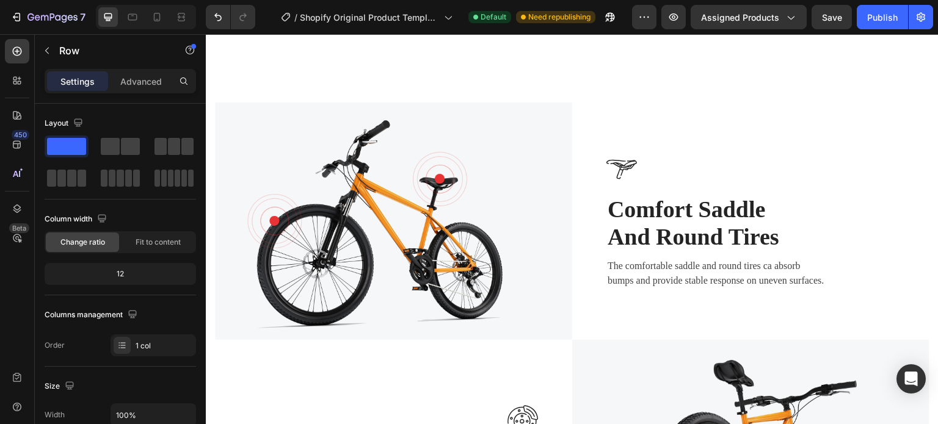
scroll to position [6736, 0]
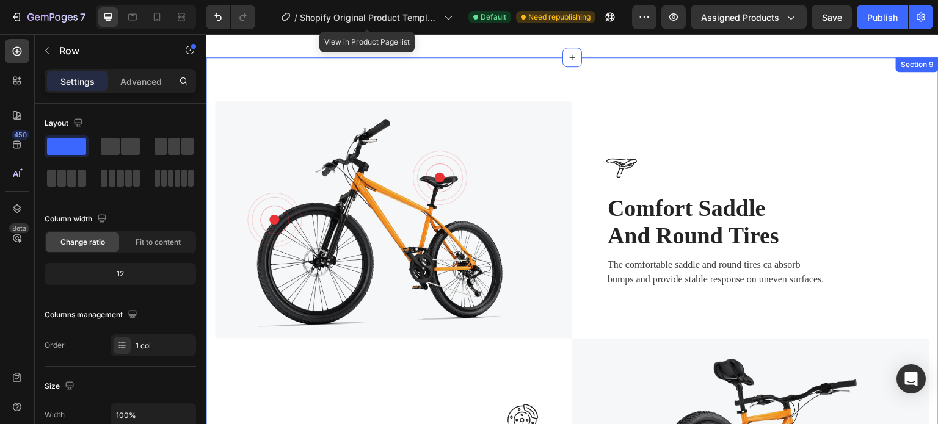
click at [607, 80] on div "Image Image Comfort Saddle And Round Tires Heading The comfortable saddle and r…" at bounding box center [572, 338] width 733 height 563
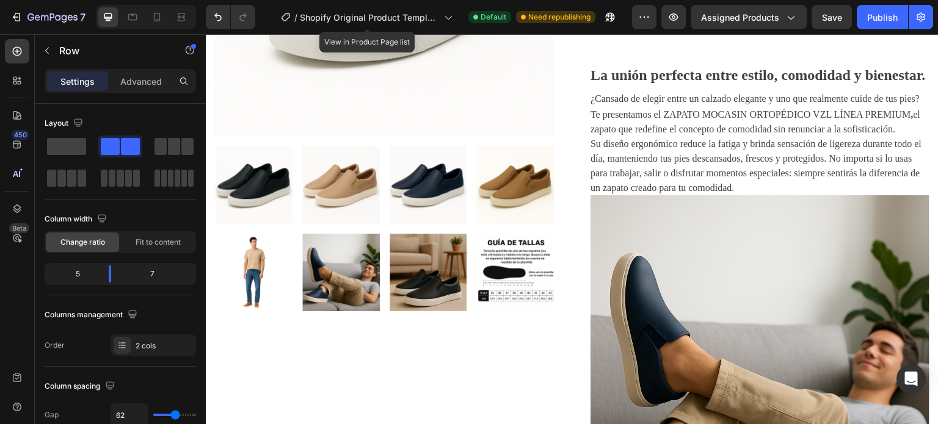
scroll to position [0, 0]
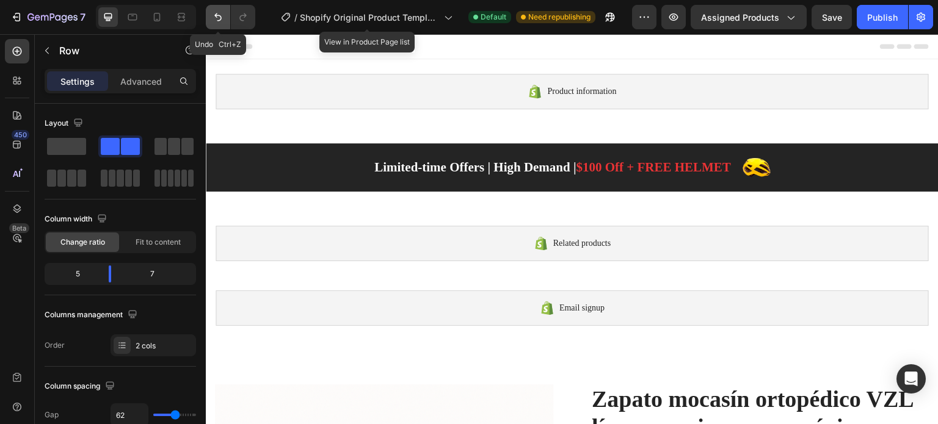
click at [213, 14] on icon "Undo/Redo" at bounding box center [218, 17] width 12 height 12
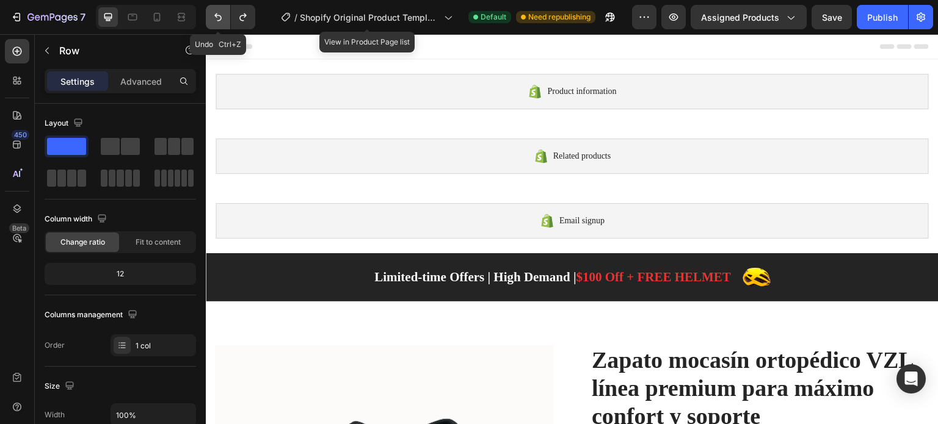
click at [213, 14] on icon "Undo/Redo" at bounding box center [218, 17] width 12 height 12
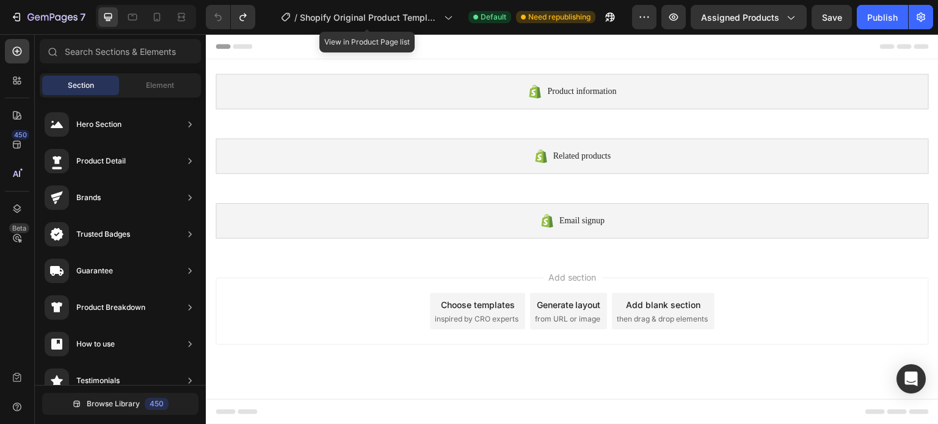
click at [469, 302] on div "Choose templates" at bounding box center [478, 305] width 74 height 13
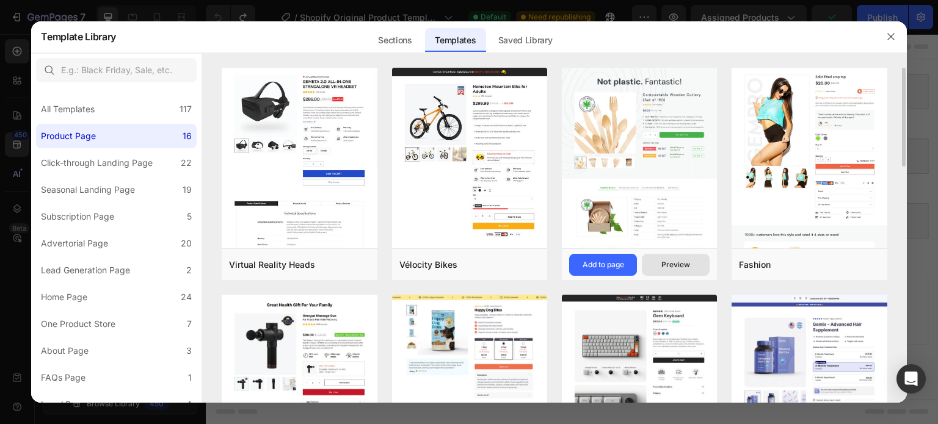
click at [679, 257] on button "Preview" at bounding box center [676, 265] width 68 height 22
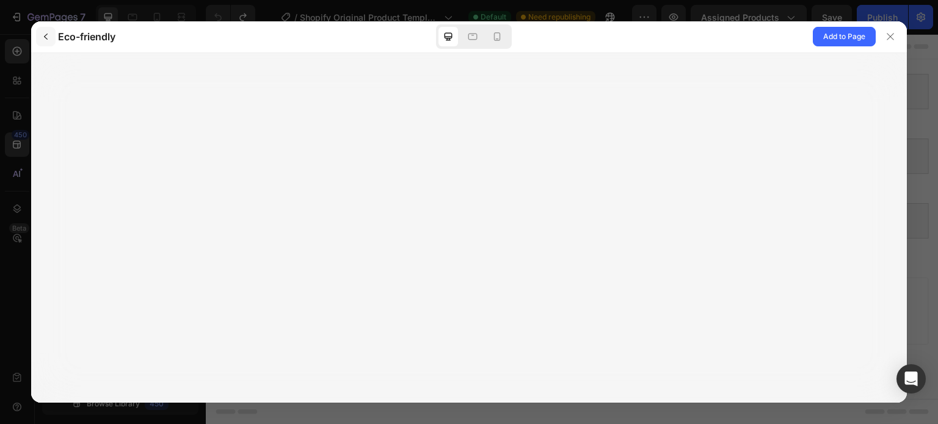
click at [43, 41] on icon "button" at bounding box center [46, 37] width 10 height 10
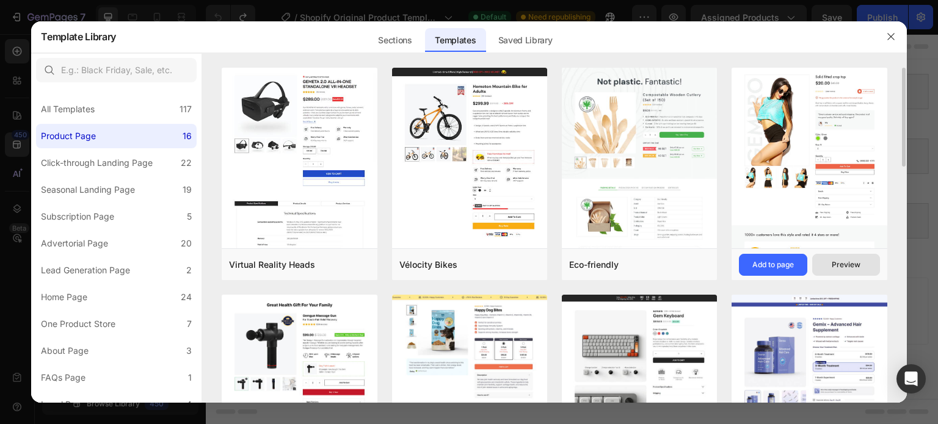
click at [845, 265] on div "Preview" at bounding box center [846, 265] width 29 height 11
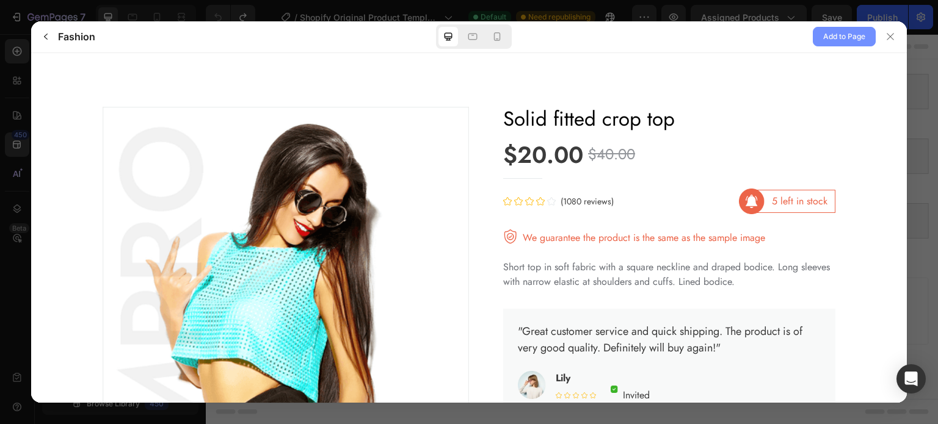
click at [838, 33] on span "Add to Page" at bounding box center [844, 36] width 42 height 15
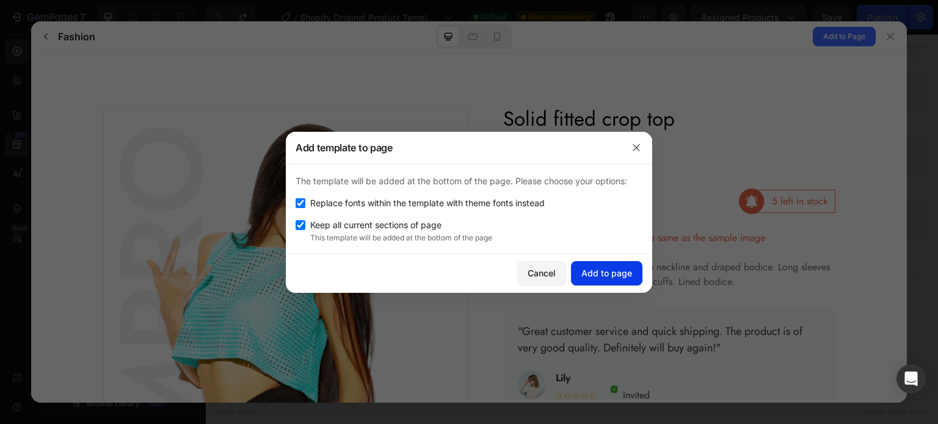
click at [606, 271] on div "Add to page" at bounding box center [606, 273] width 51 height 13
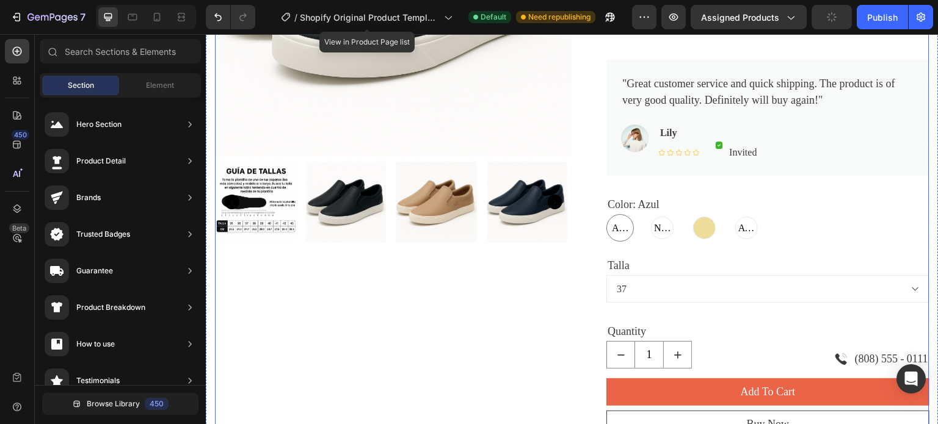
scroll to position [704, 0]
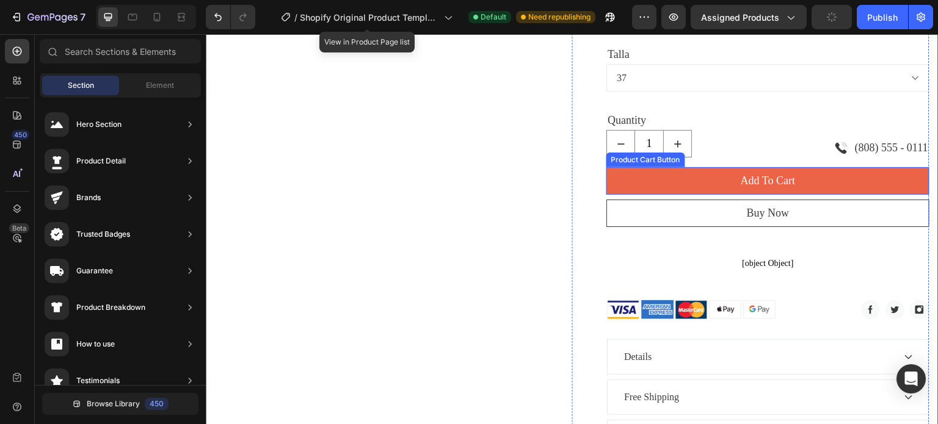
click at [644, 160] on div "Product Cart Button" at bounding box center [646, 160] width 74 height 11
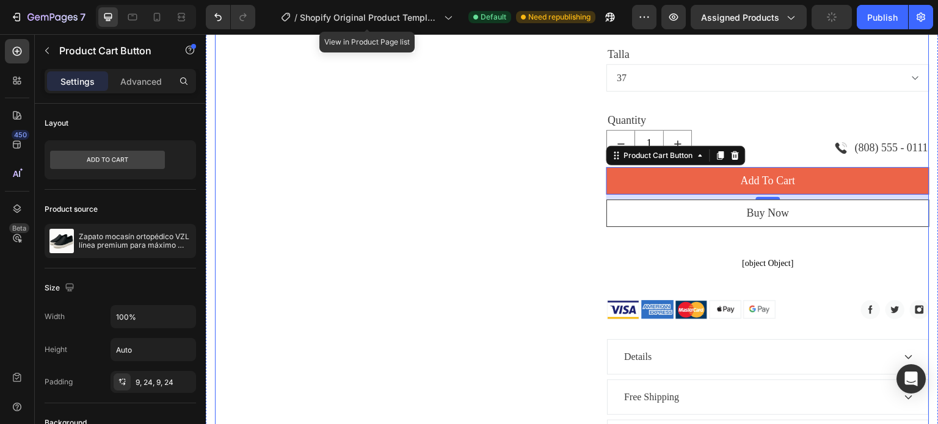
click at [544, 172] on div "Product Images" at bounding box center [393, 58] width 357 height 941
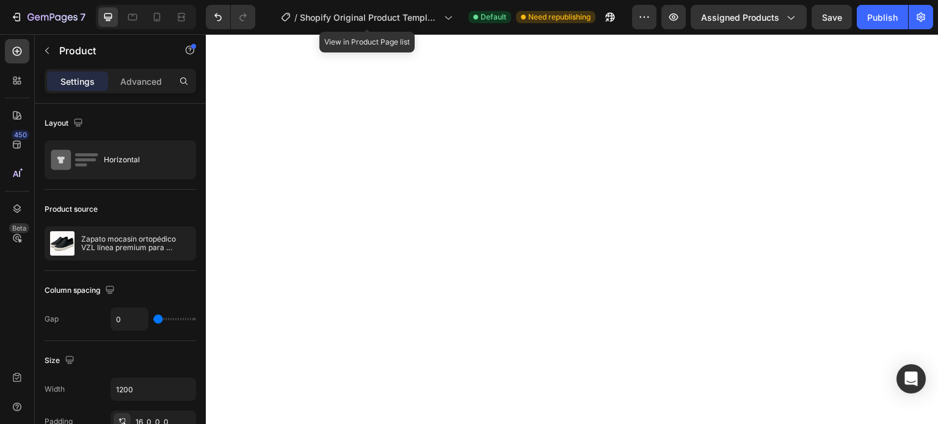
scroll to position [0, 0]
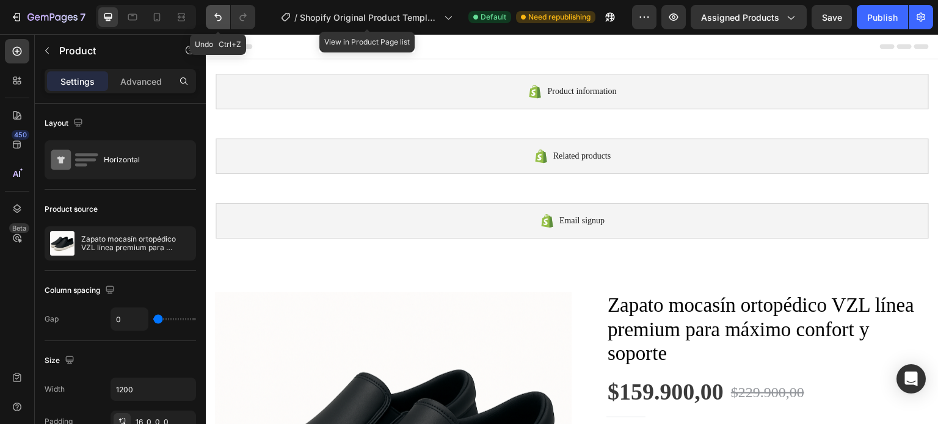
click at [212, 16] on icon "Undo/Redo" at bounding box center [218, 17] width 12 height 12
click at [217, 14] on icon "Undo/Redo" at bounding box center [218, 17] width 12 height 12
click at [219, 23] on icon "Undo/Redo" at bounding box center [218, 17] width 12 height 12
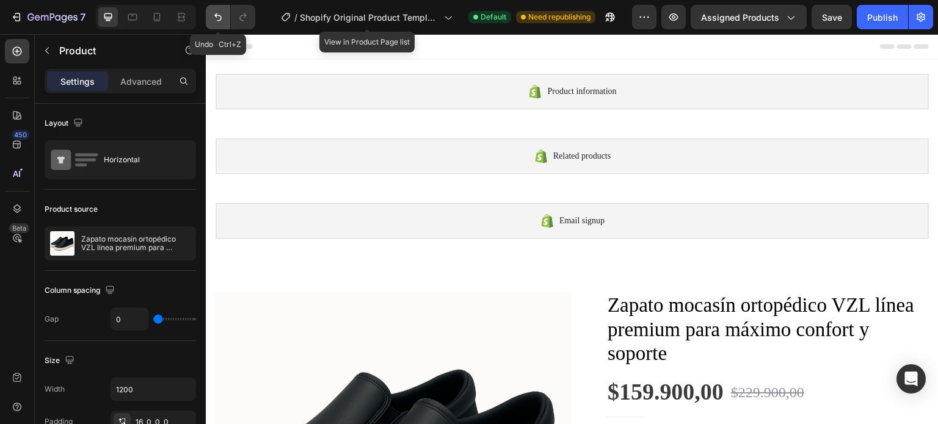
click at [219, 23] on icon "Undo/Redo" at bounding box center [218, 17] width 12 height 12
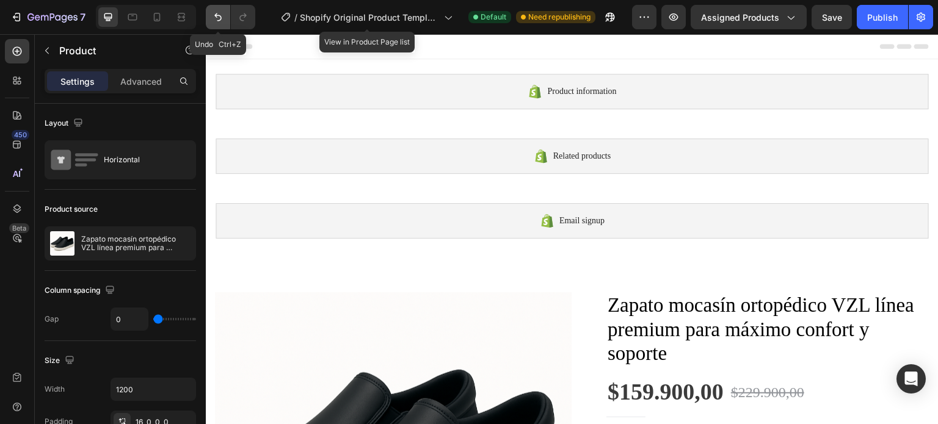
click at [219, 23] on icon "Undo/Redo" at bounding box center [218, 17] width 12 height 12
